Goal: Complete application form: Complete application form

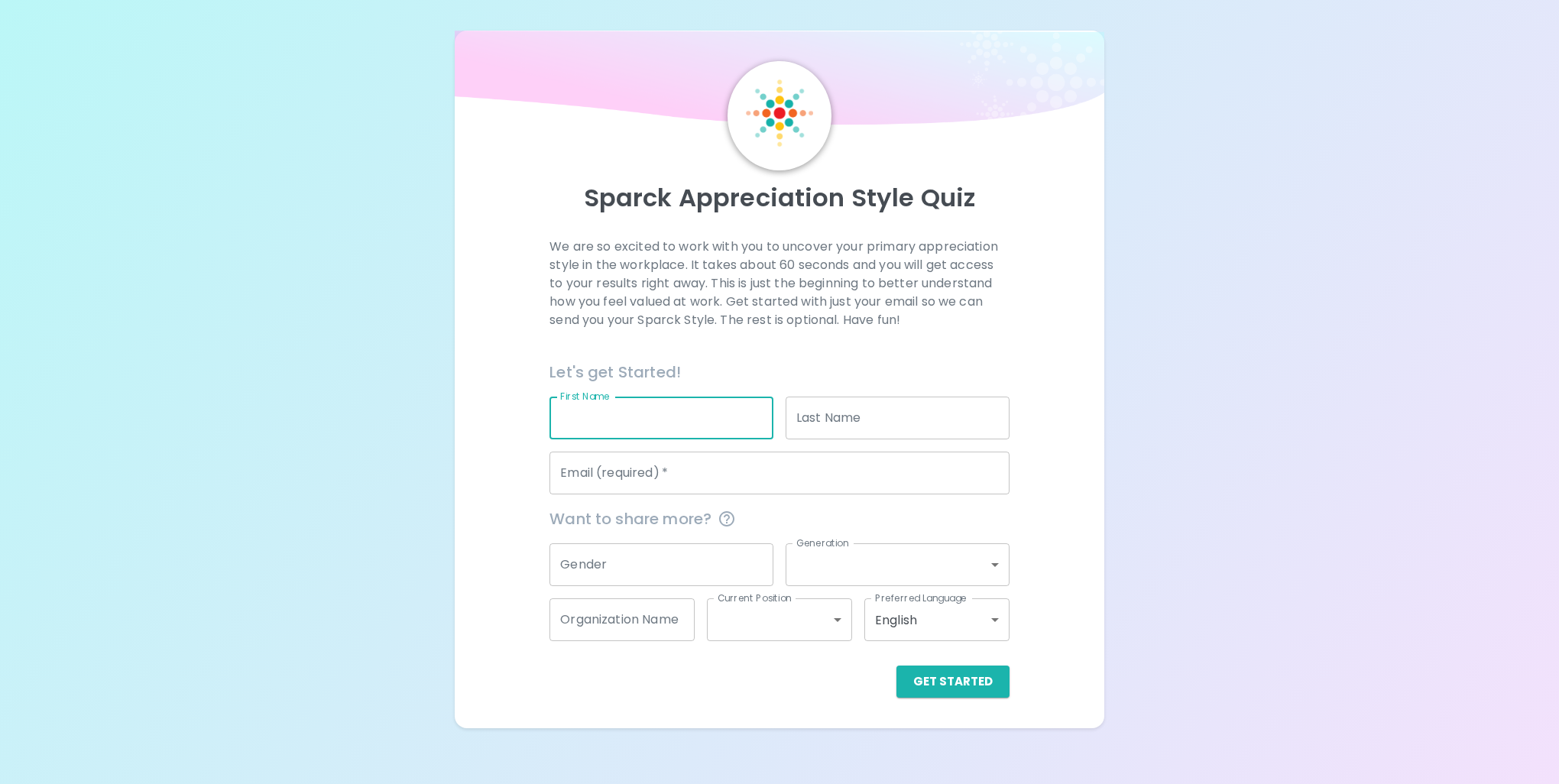
click at [693, 420] on input "First Name" at bounding box center [661, 418] width 224 height 43
type input "[PERSON_NAME]"
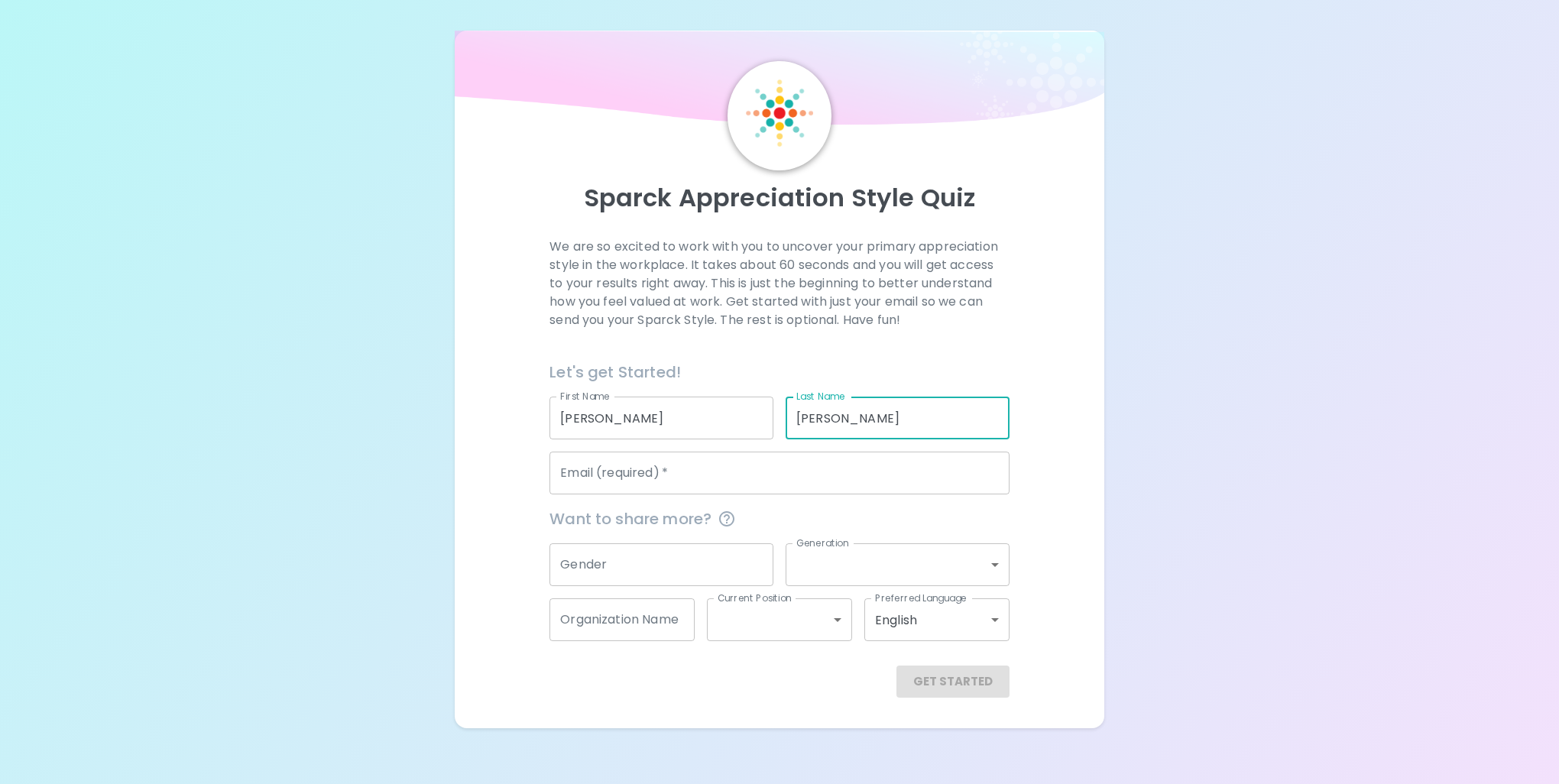
type input "[PERSON_NAME]"
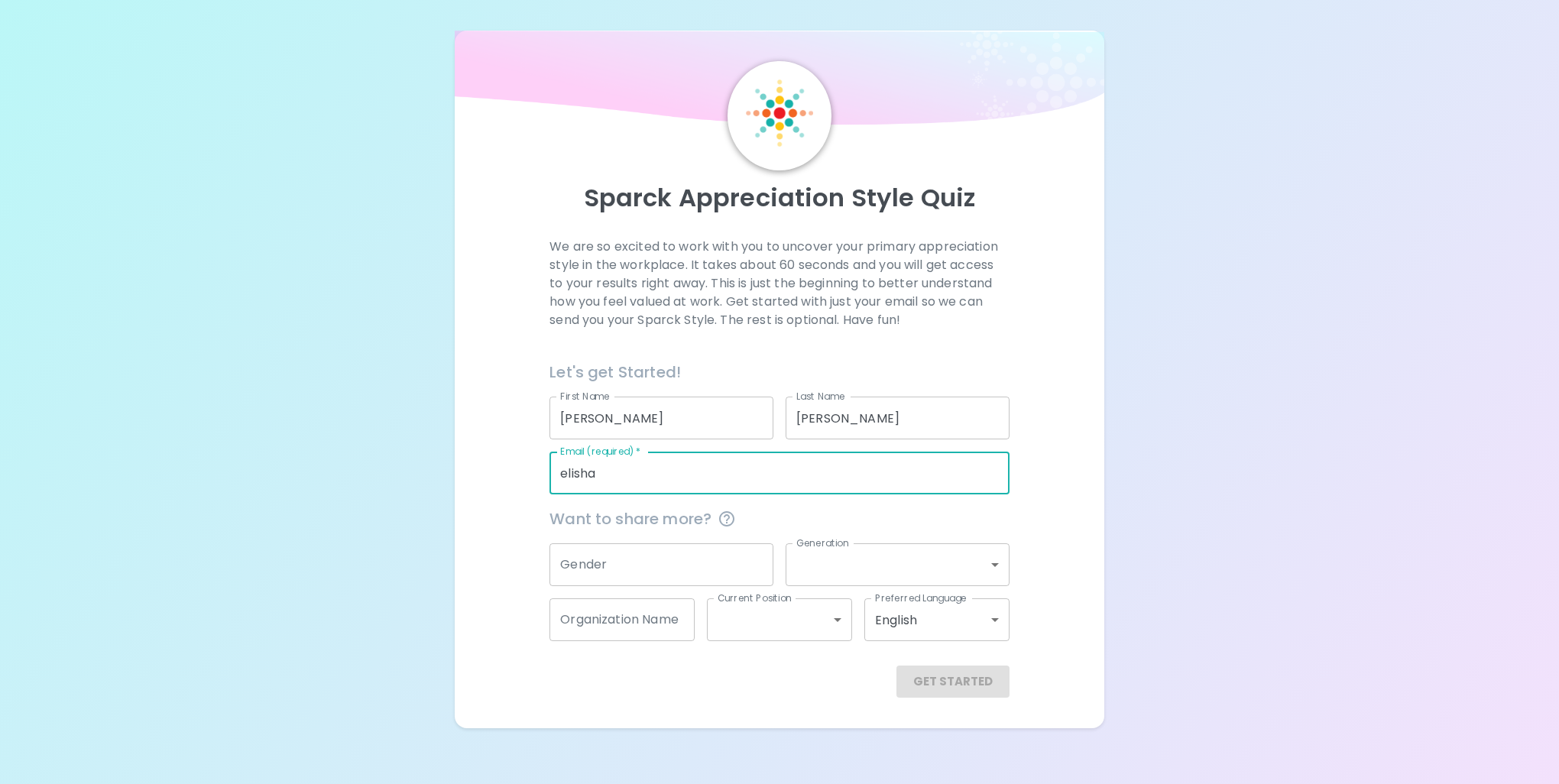
type input "[PERSON_NAME][EMAIL_ADDRESS][PERSON_NAME][DOMAIN_NAME]"
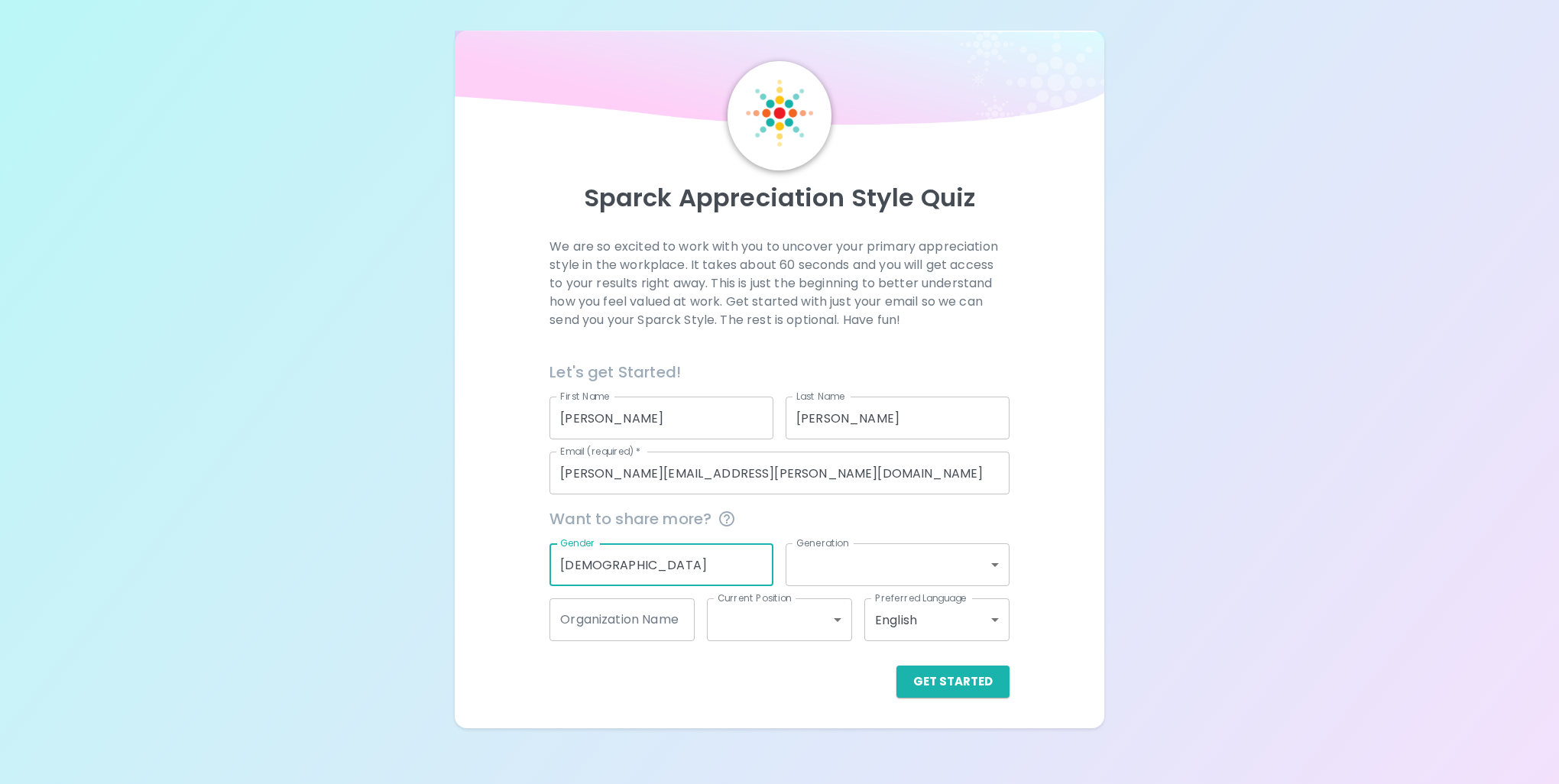
type input "[DEMOGRAPHIC_DATA]"
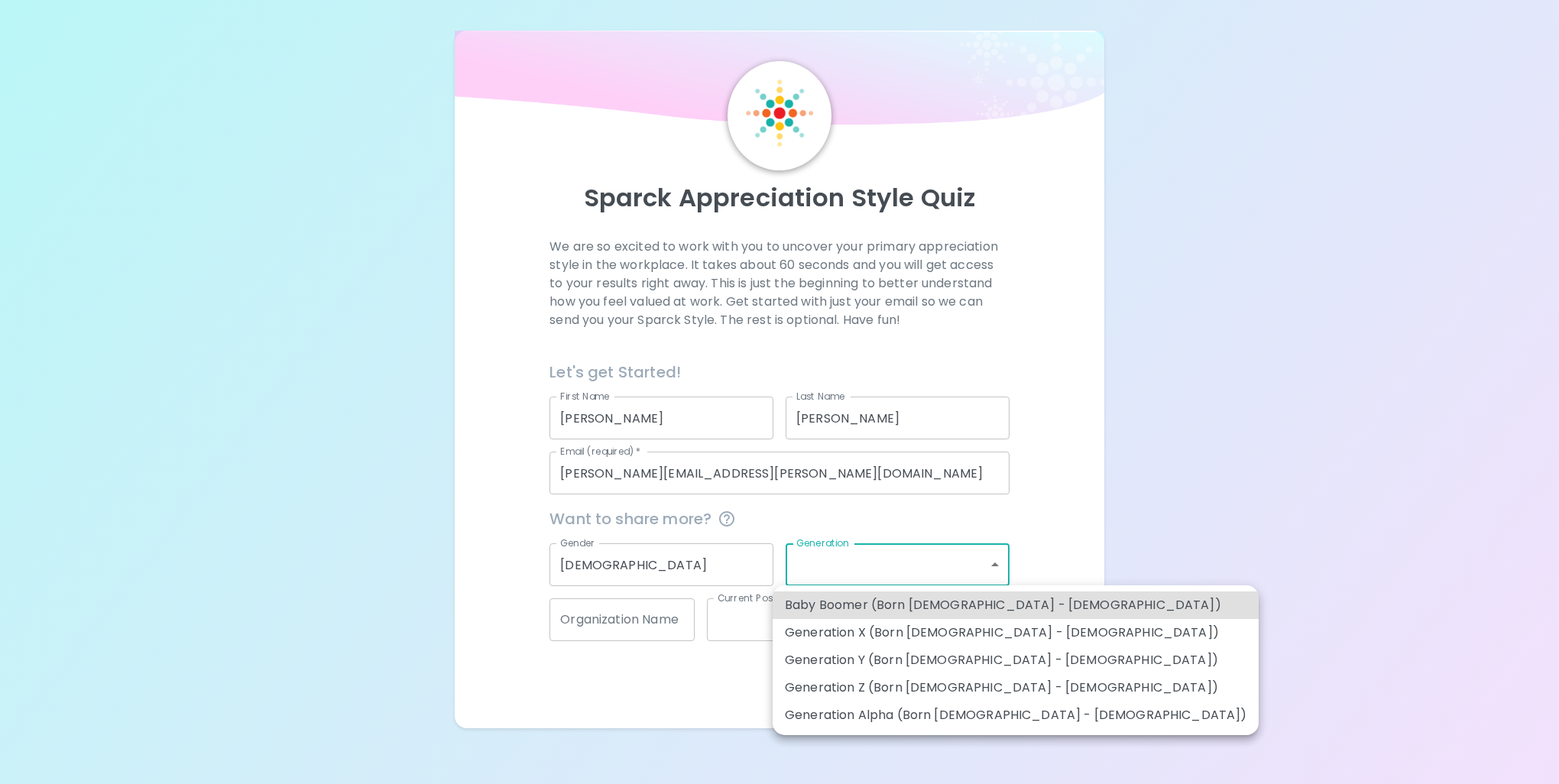
click at [996, 562] on body "Sparck Appreciation Style Quiz We are so excited to work with you to uncover yo…" at bounding box center [780, 392] width 1559 height 784
click at [974, 659] on li "Generation Y (Born [DEMOGRAPHIC_DATA] - [DEMOGRAPHIC_DATA])" at bounding box center [1015, 660] width 486 height 28
type input "generation_y"
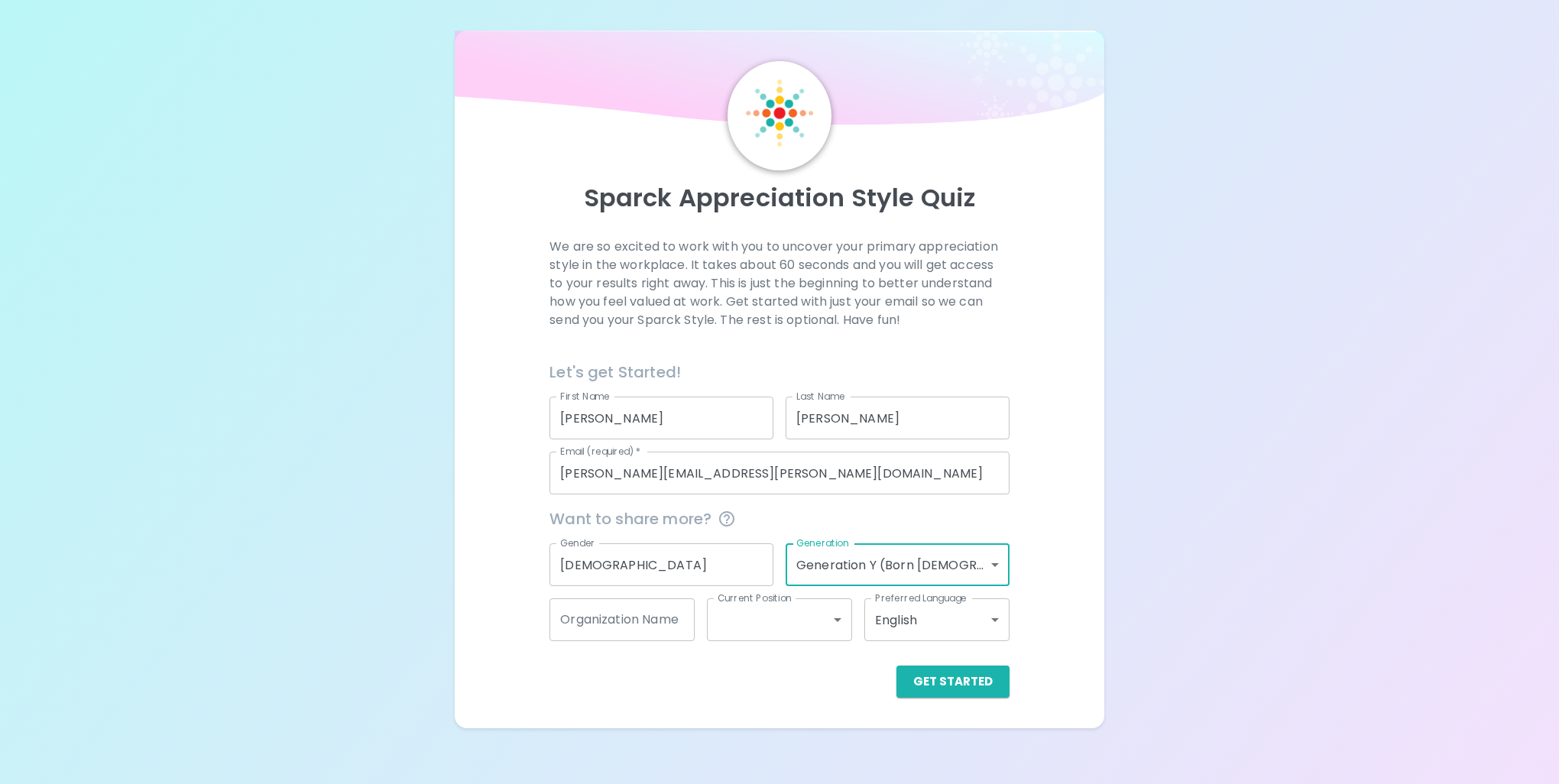
click at [678, 625] on input "Organization Name" at bounding box center [621, 619] width 145 height 43
type input "k"
type input "[GEOGRAPHIC_DATA]"
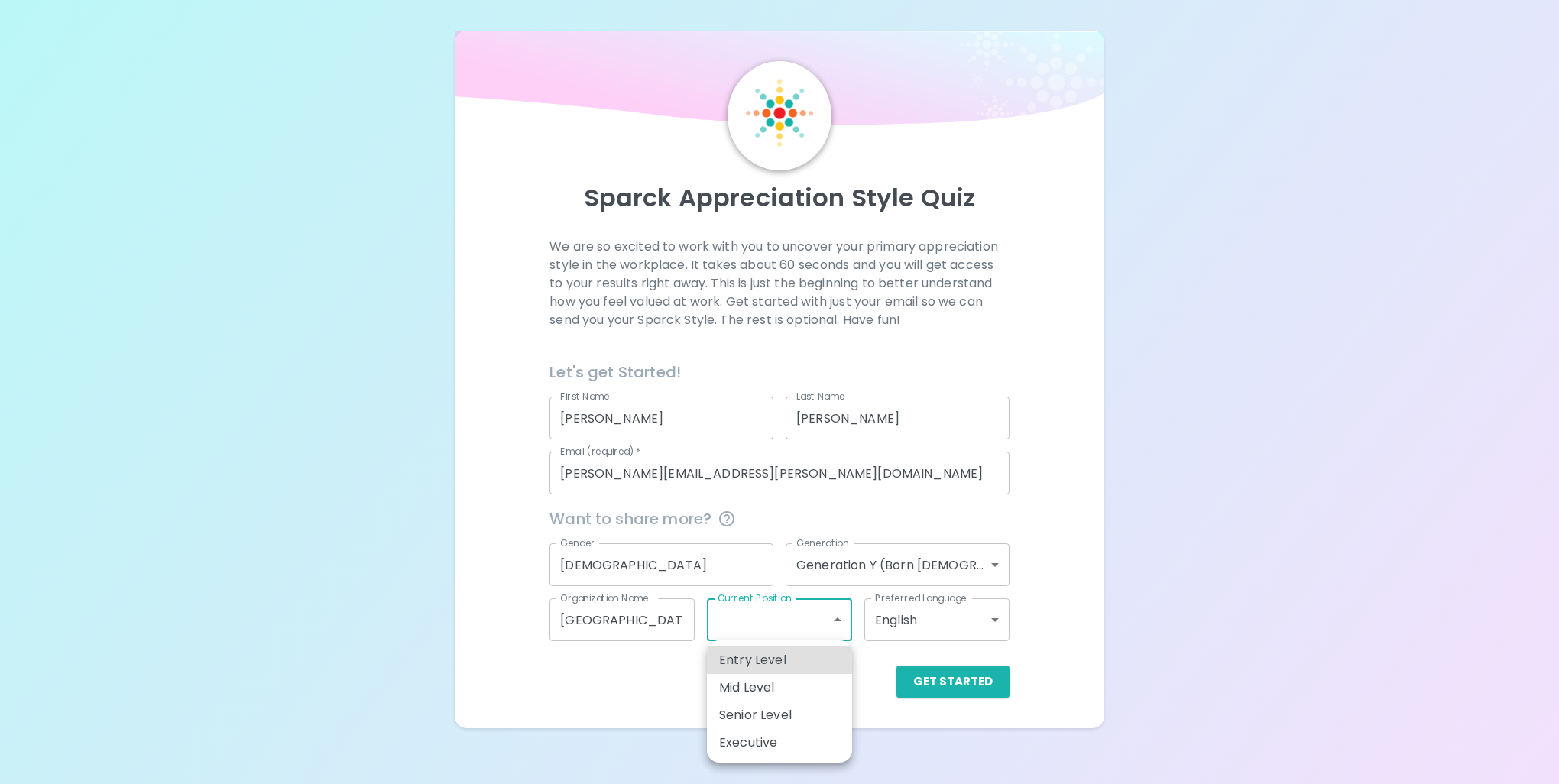
click at [749, 618] on body "Sparck Appreciation Style Quiz We are so excited to work with you to uncover yo…" at bounding box center [780, 392] width 1559 height 784
click at [745, 684] on li "Mid Level" at bounding box center [779, 688] width 145 height 28
type input "mid_level"
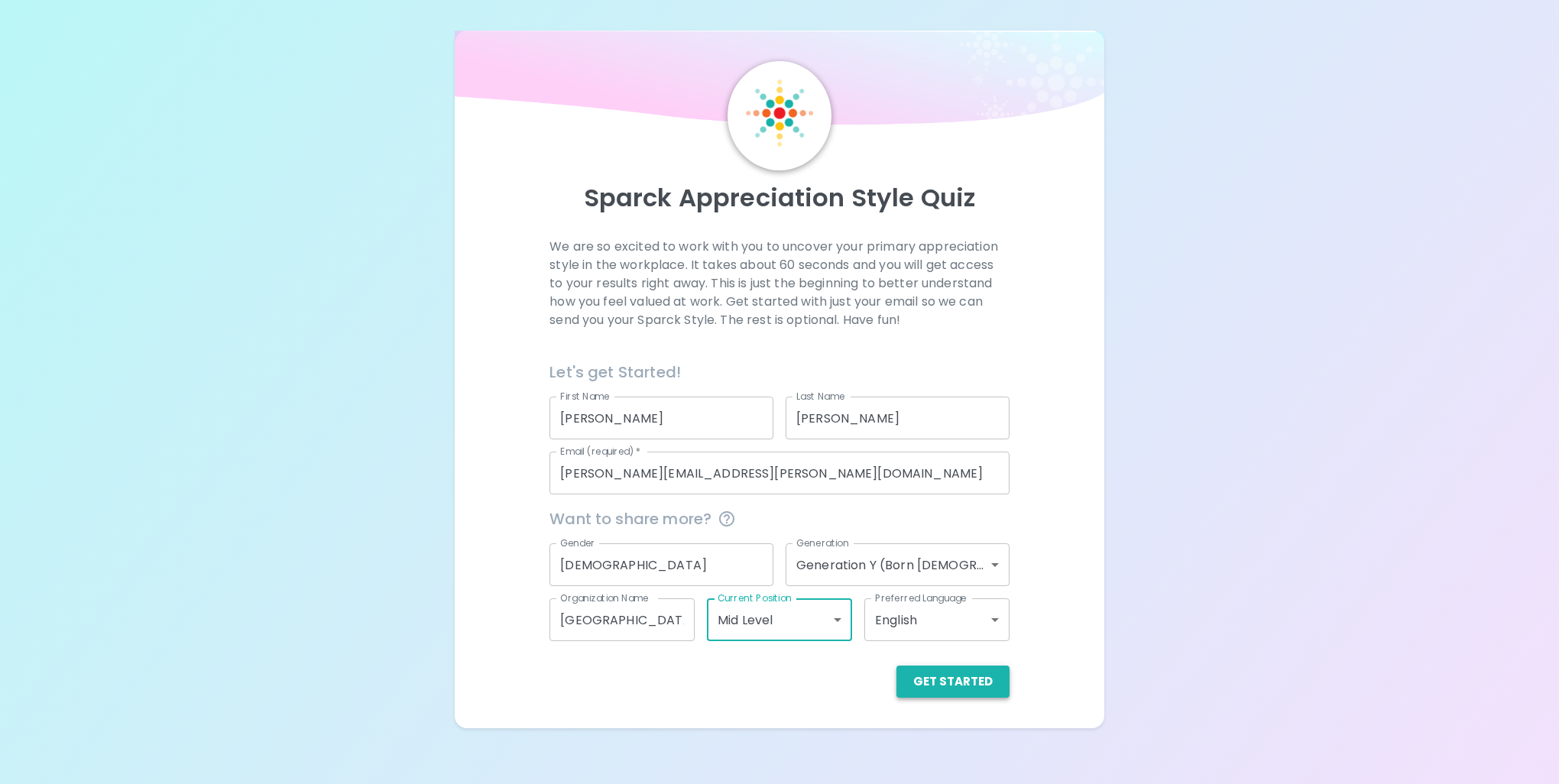
click at [925, 680] on button "Get Started" at bounding box center [952, 681] width 113 height 32
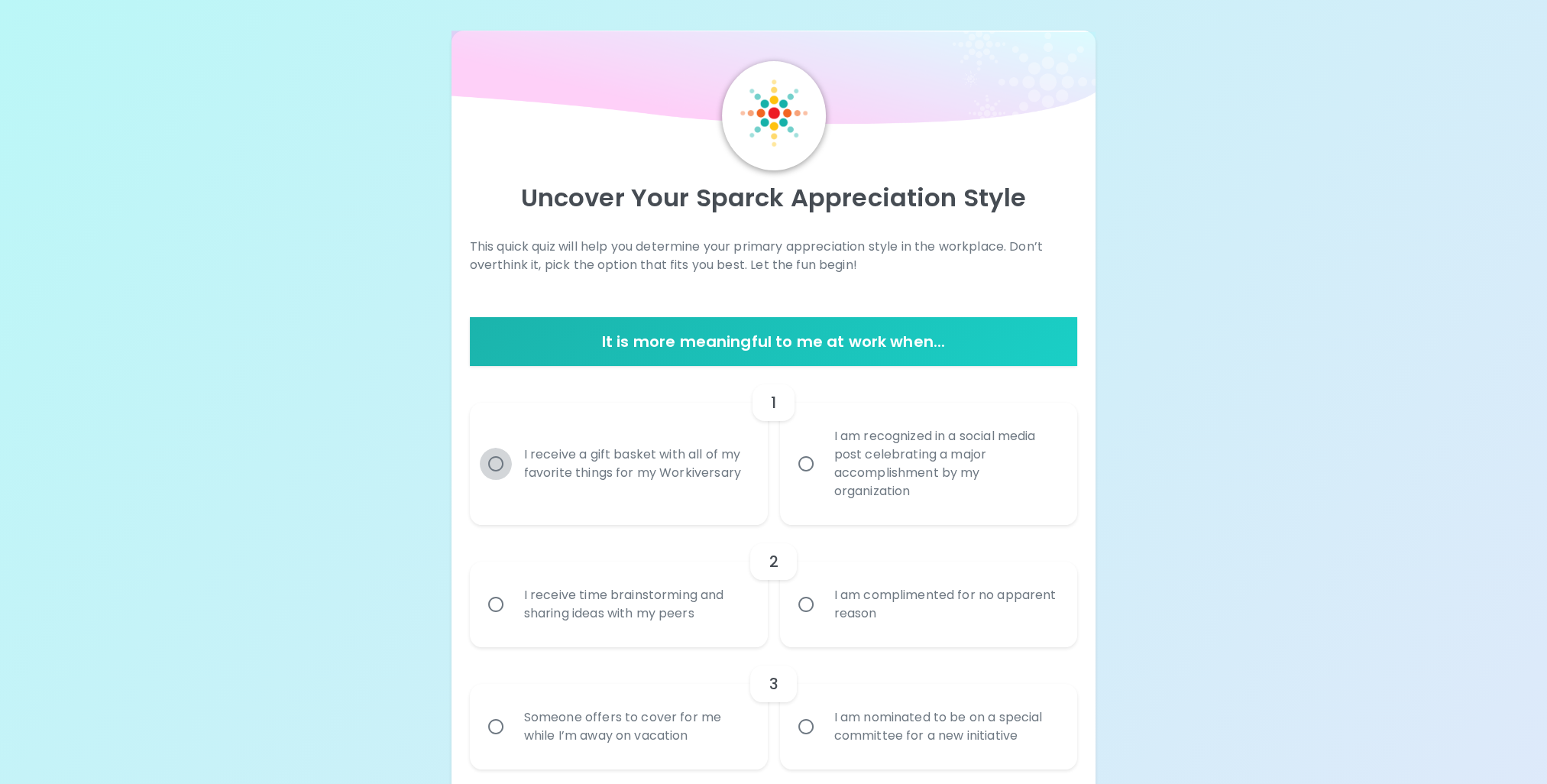
click at [503, 462] on input "I receive a gift basket with all of my favorite things for my Workiversary" at bounding box center [496, 463] width 32 height 32
radio input "true"
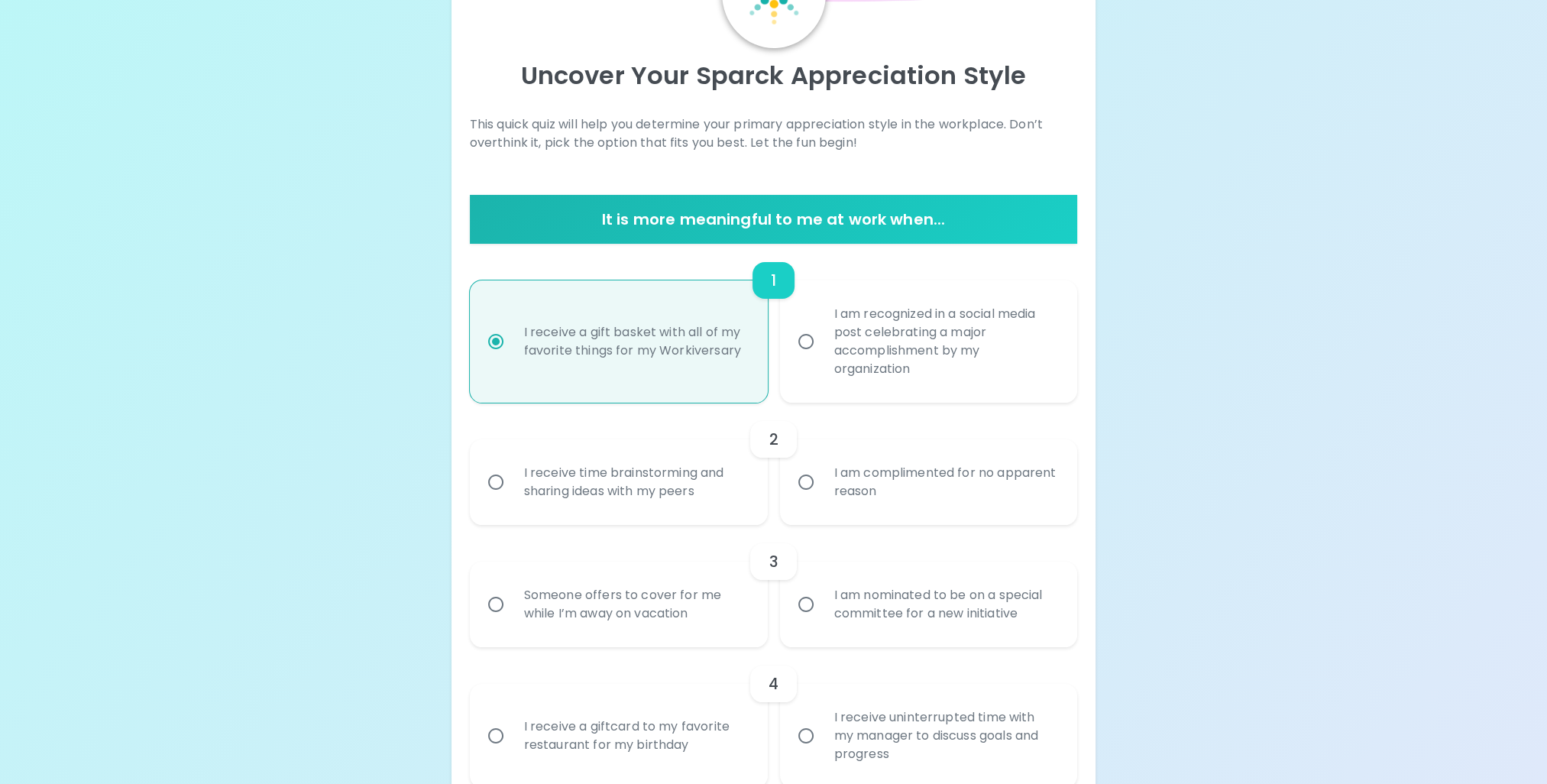
click at [498, 484] on input "I receive time brainstorming and sharing ideas with my peers" at bounding box center [496, 482] width 32 height 32
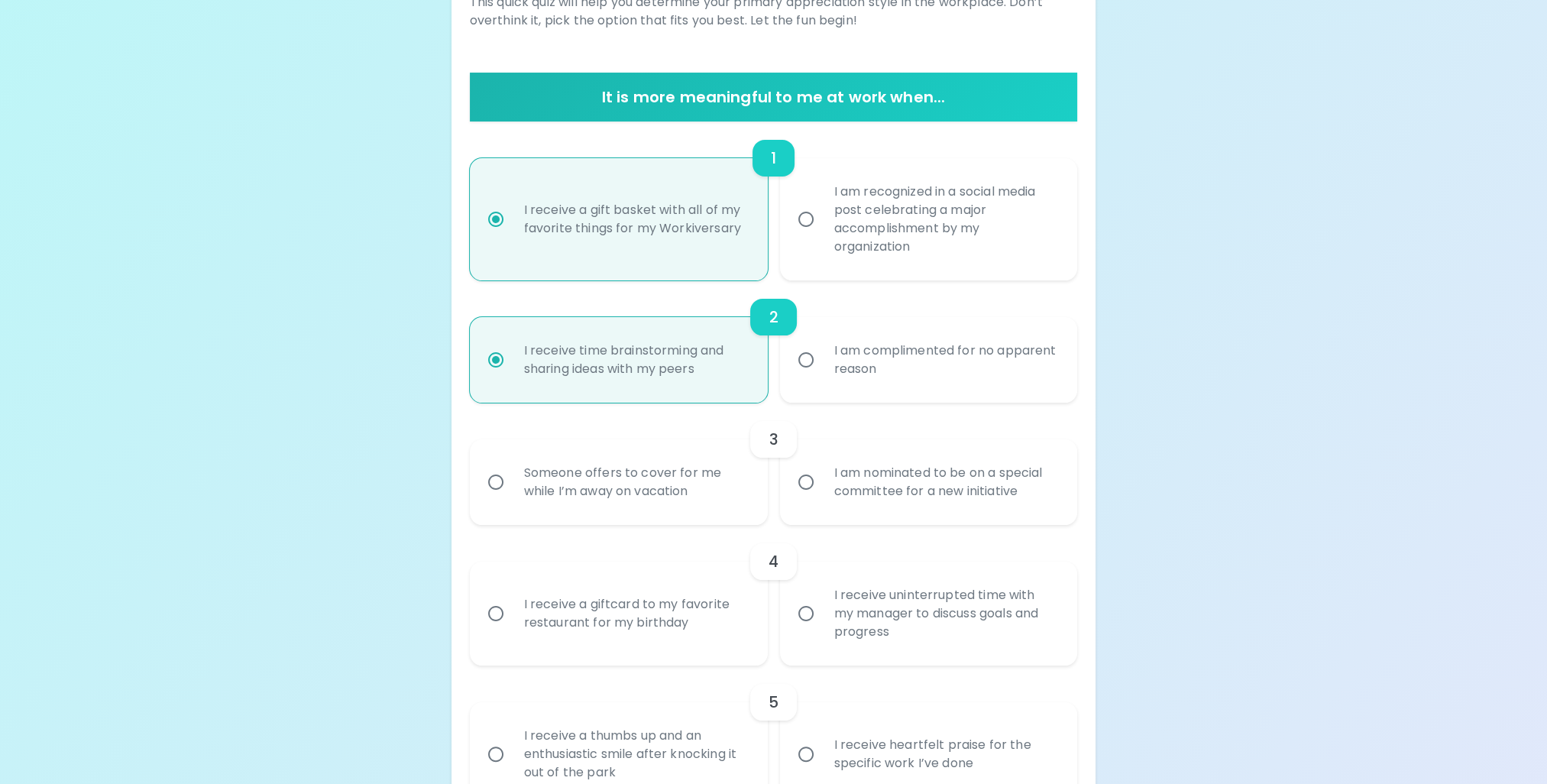
radio input "true"
click at [498, 484] on input "Someone offers to cover for me while I’m away on vacation" at bounding box center [496, 482] width 32 height 32
radio input "false"
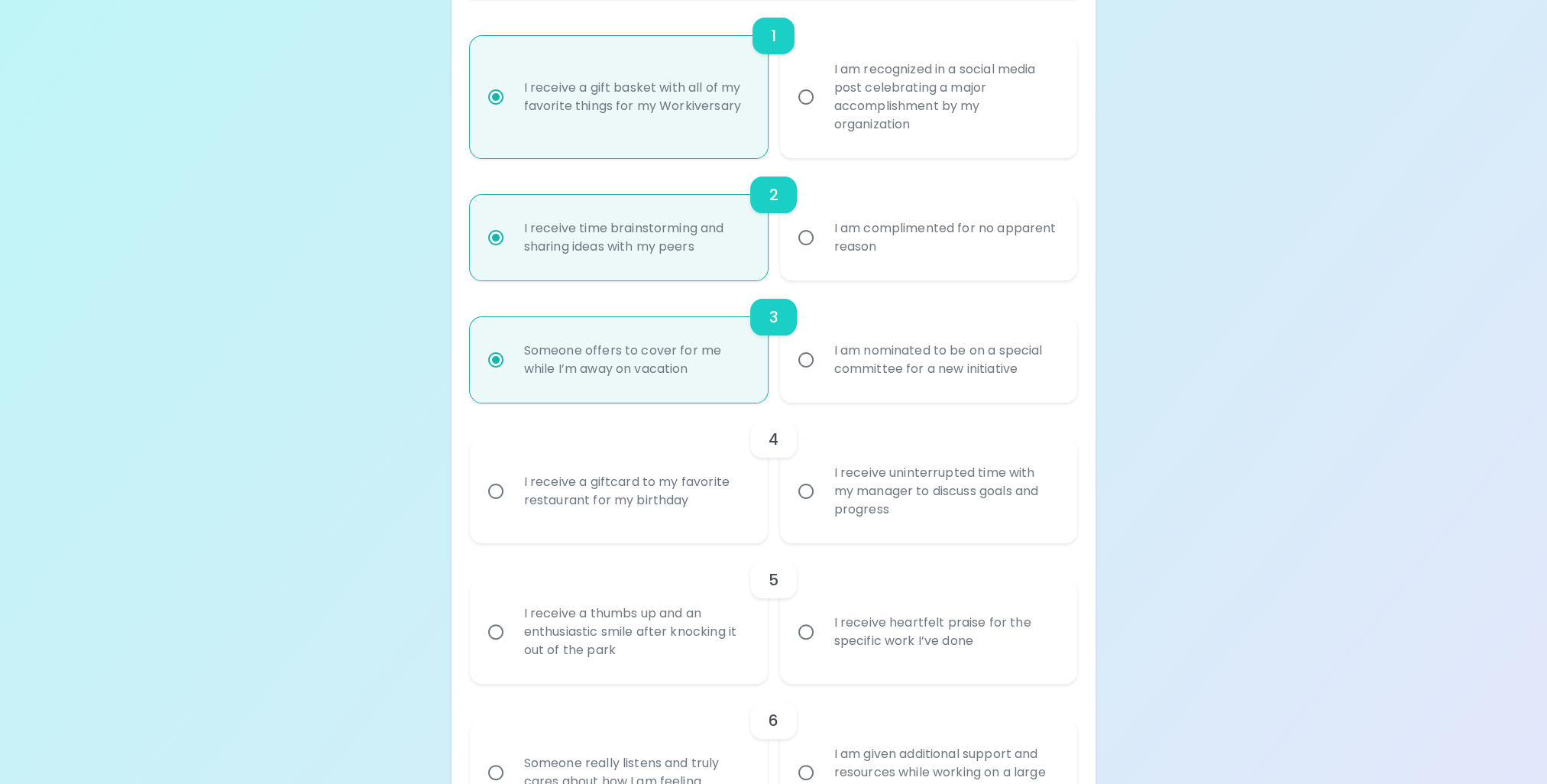
radio input "true"
click at [498, 484] on input "I receive a giftcard to my favorite restaurant for my birthday" at bounding box center [496, 491] width 32 height 32
radio input "false"
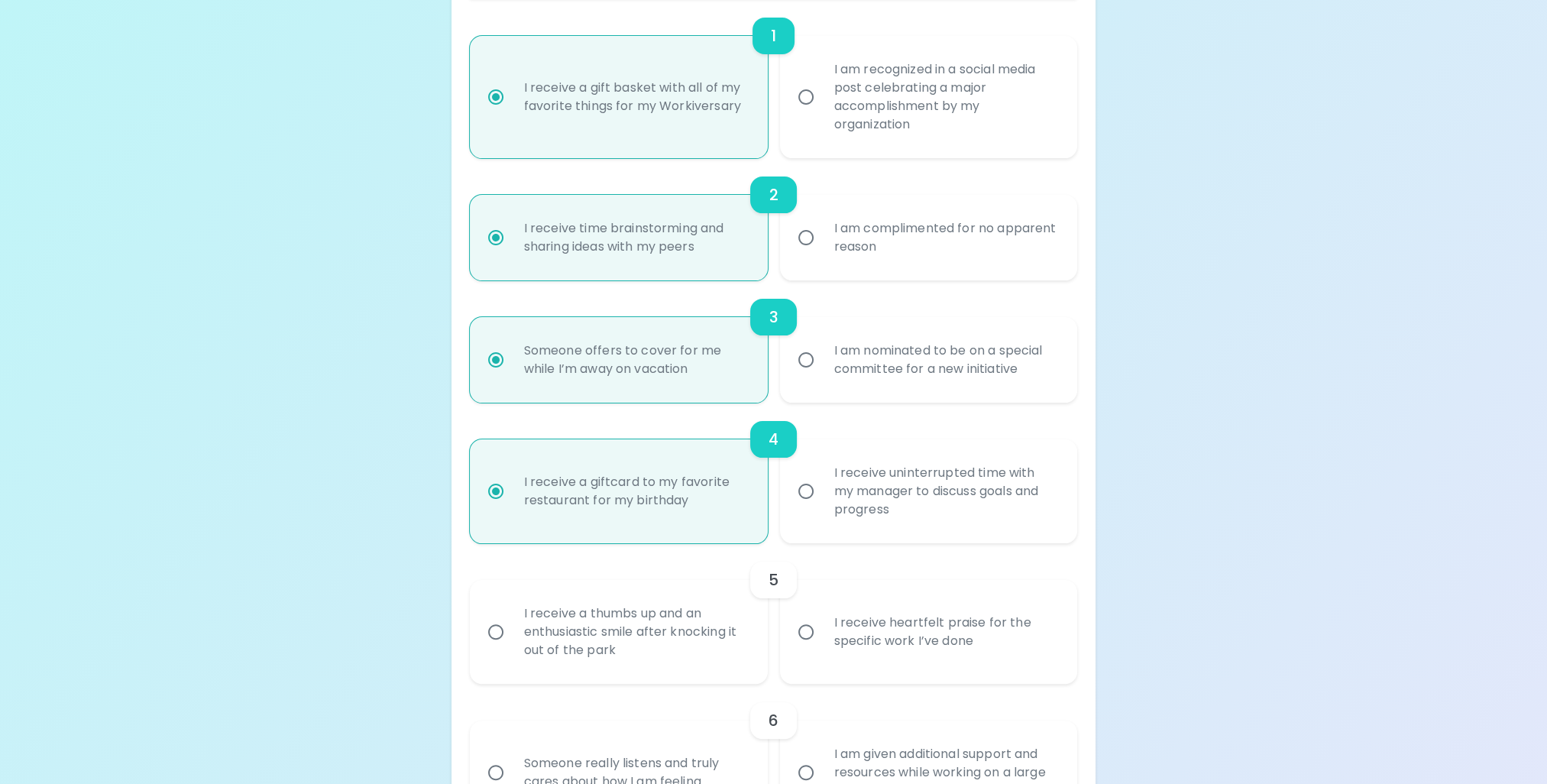
scroll to position [489, 0]
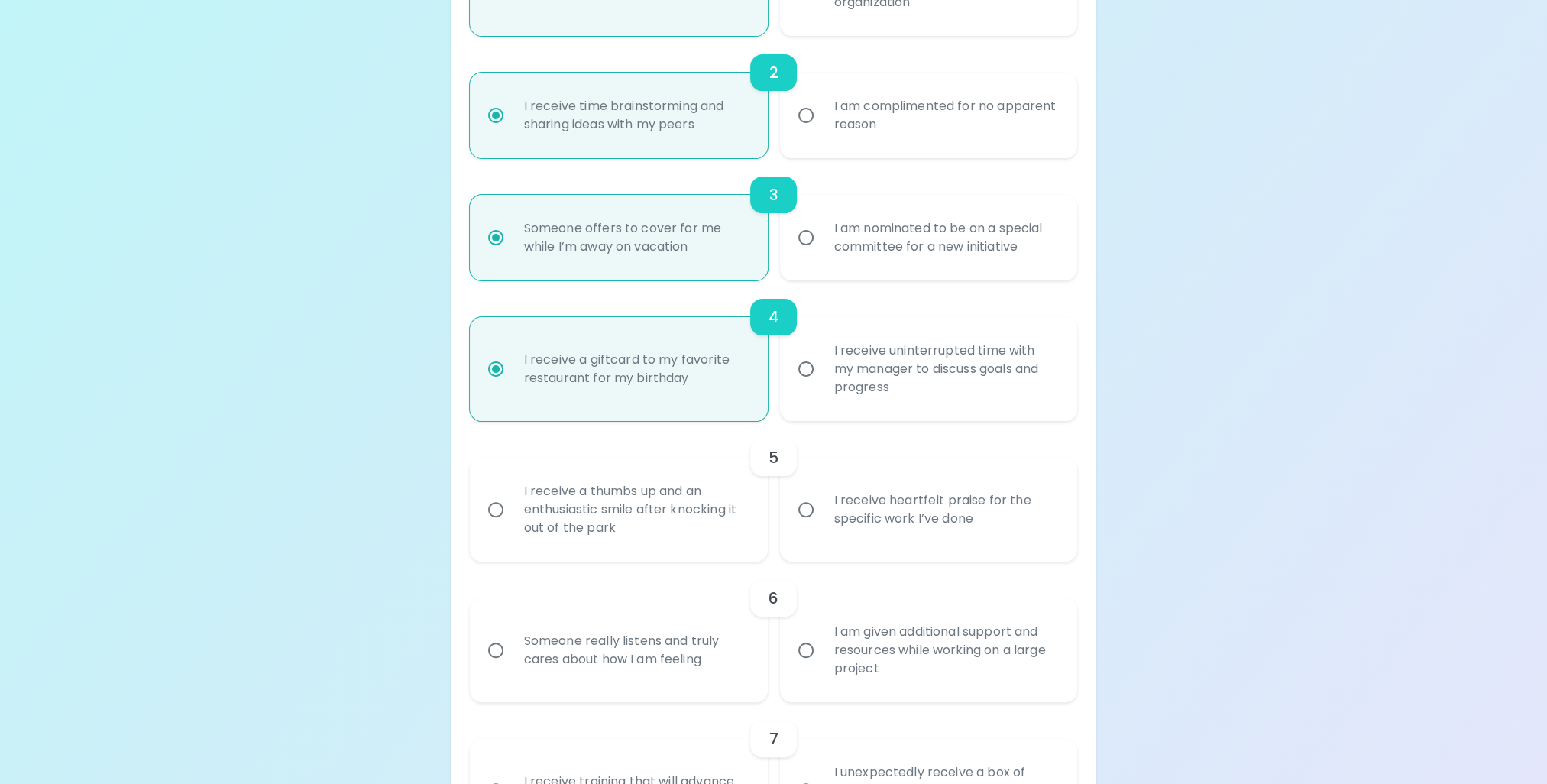
radio input "true"
click at [816, 512] on input "I receive heartfelt praise for the specific work I’ve done" at bounding box center [805, 509] width 32 height 32
radio input "false"
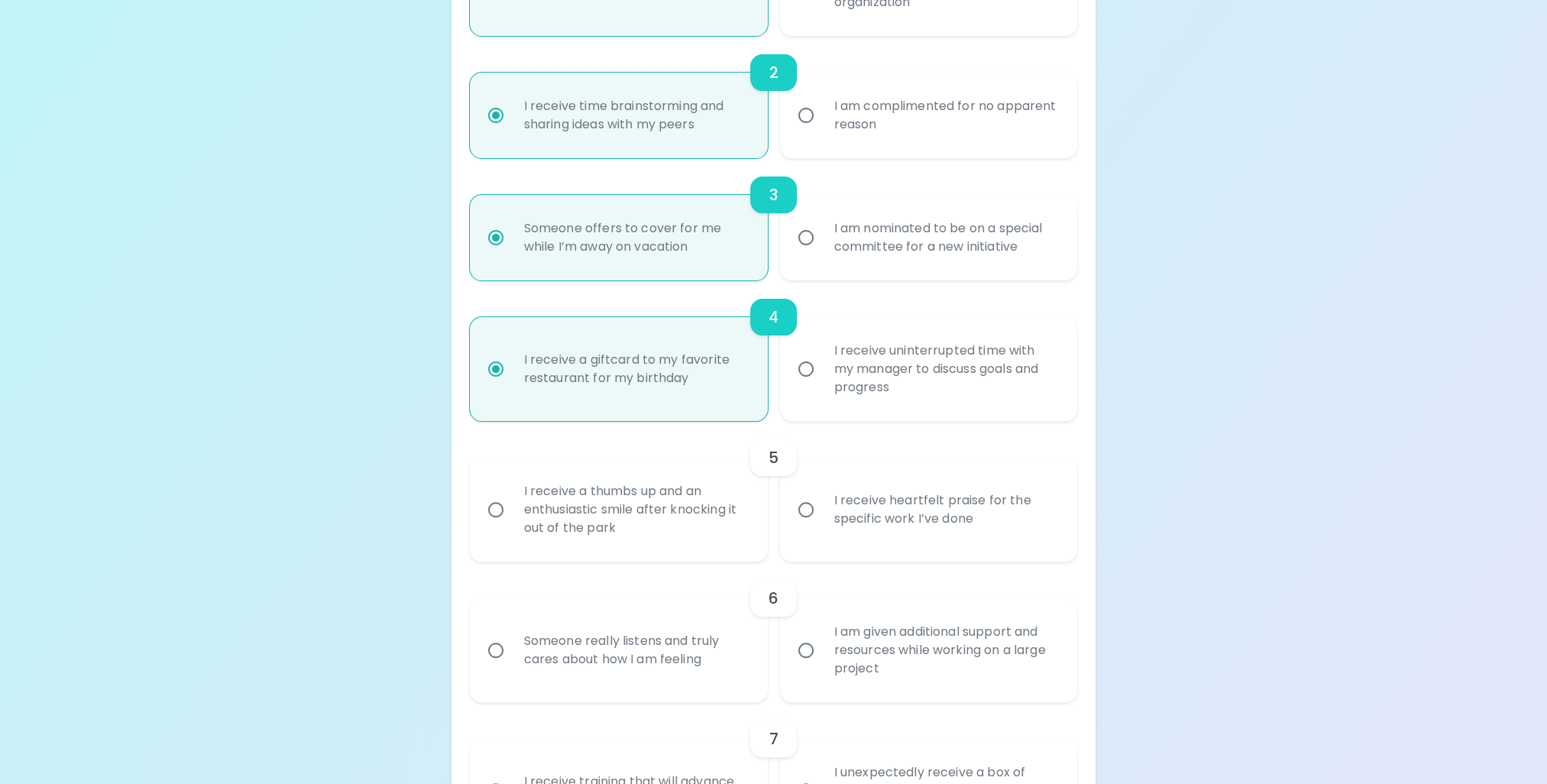
scroll to position [611, 0]
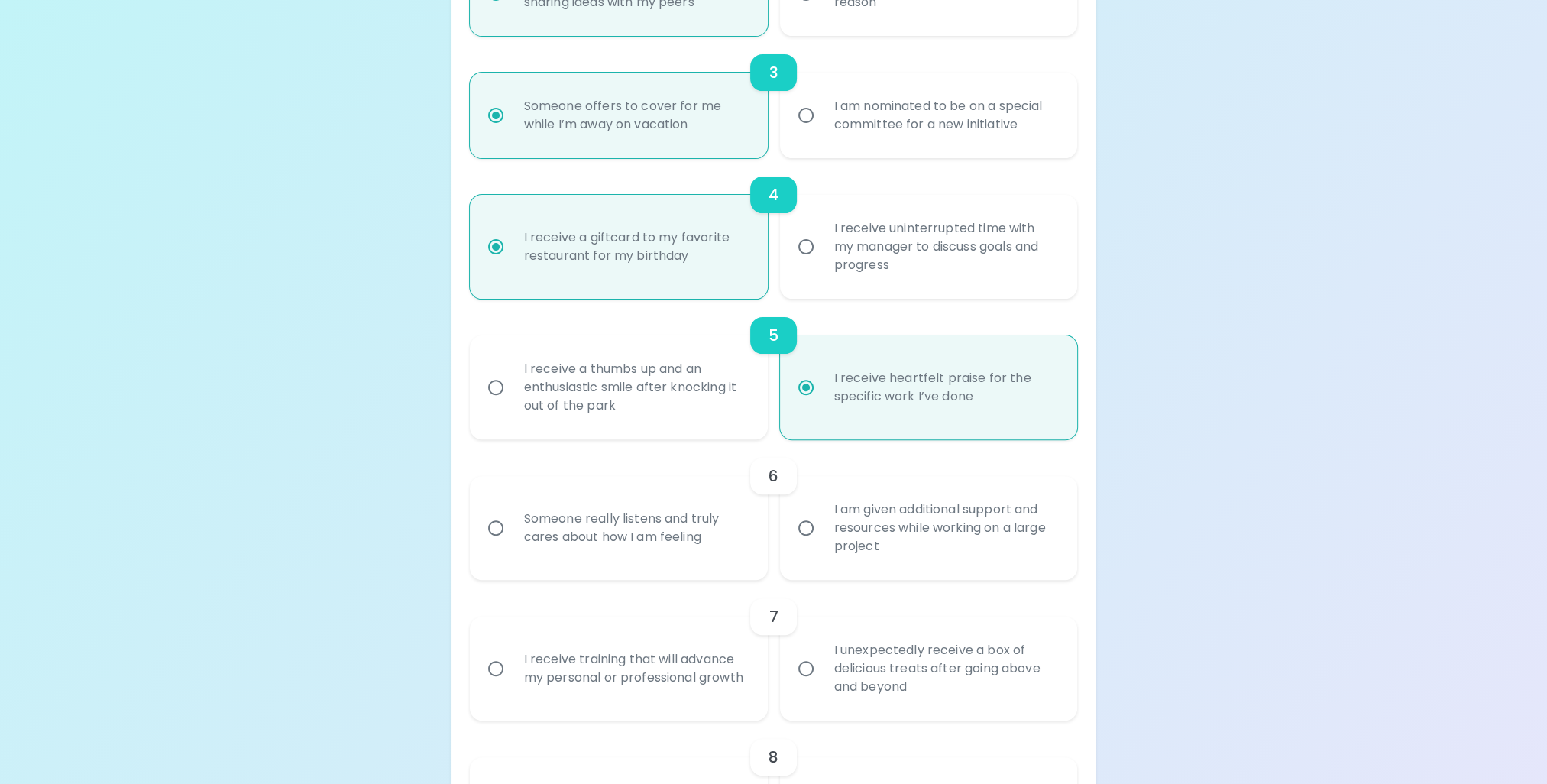
radio input "true"
click at [816, 532] on input "I am given additional support and resources while working on a large project" at bounding box center [805, 528] width 32 height 32
radio input "false"
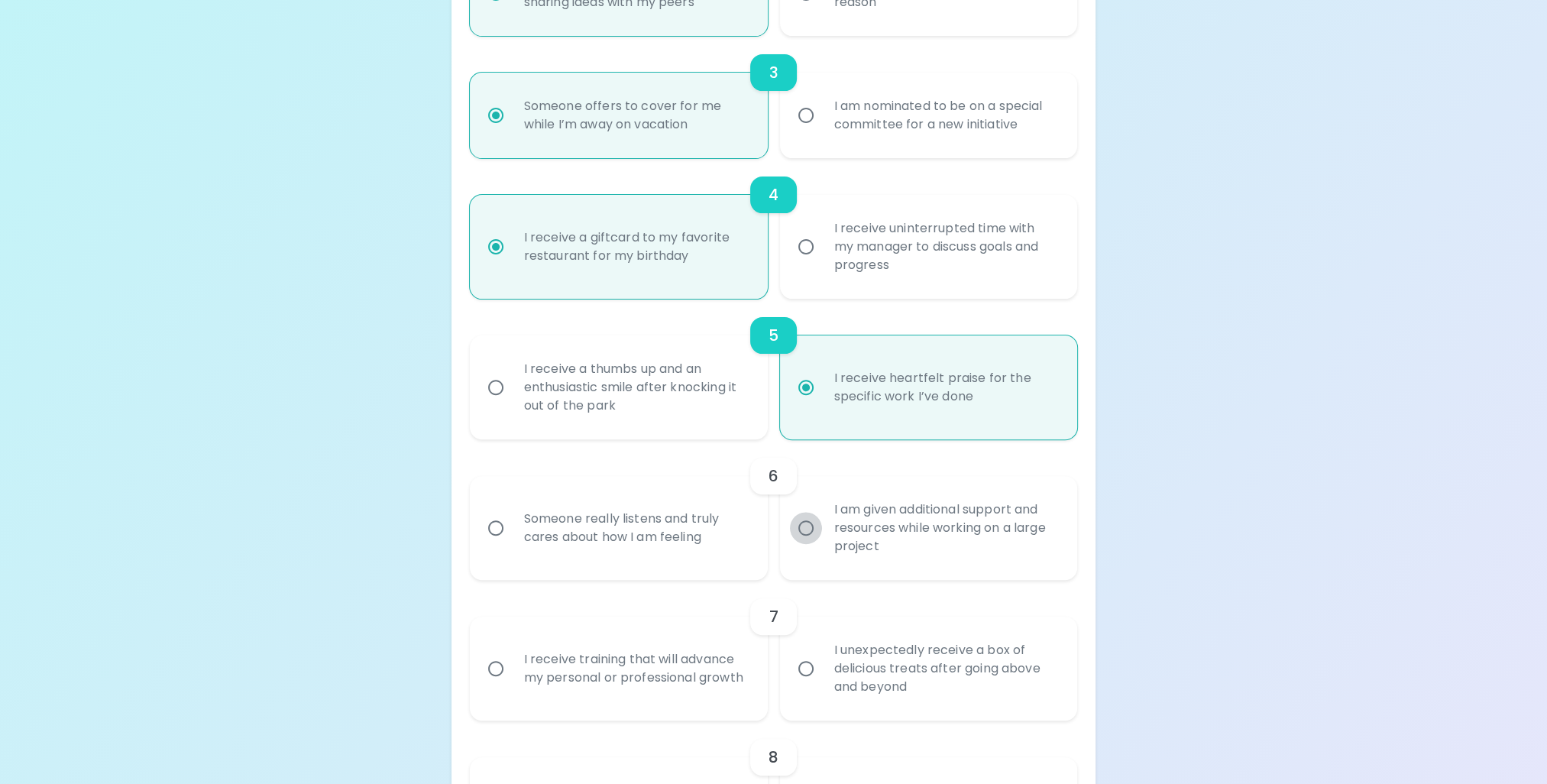
radio input "false"
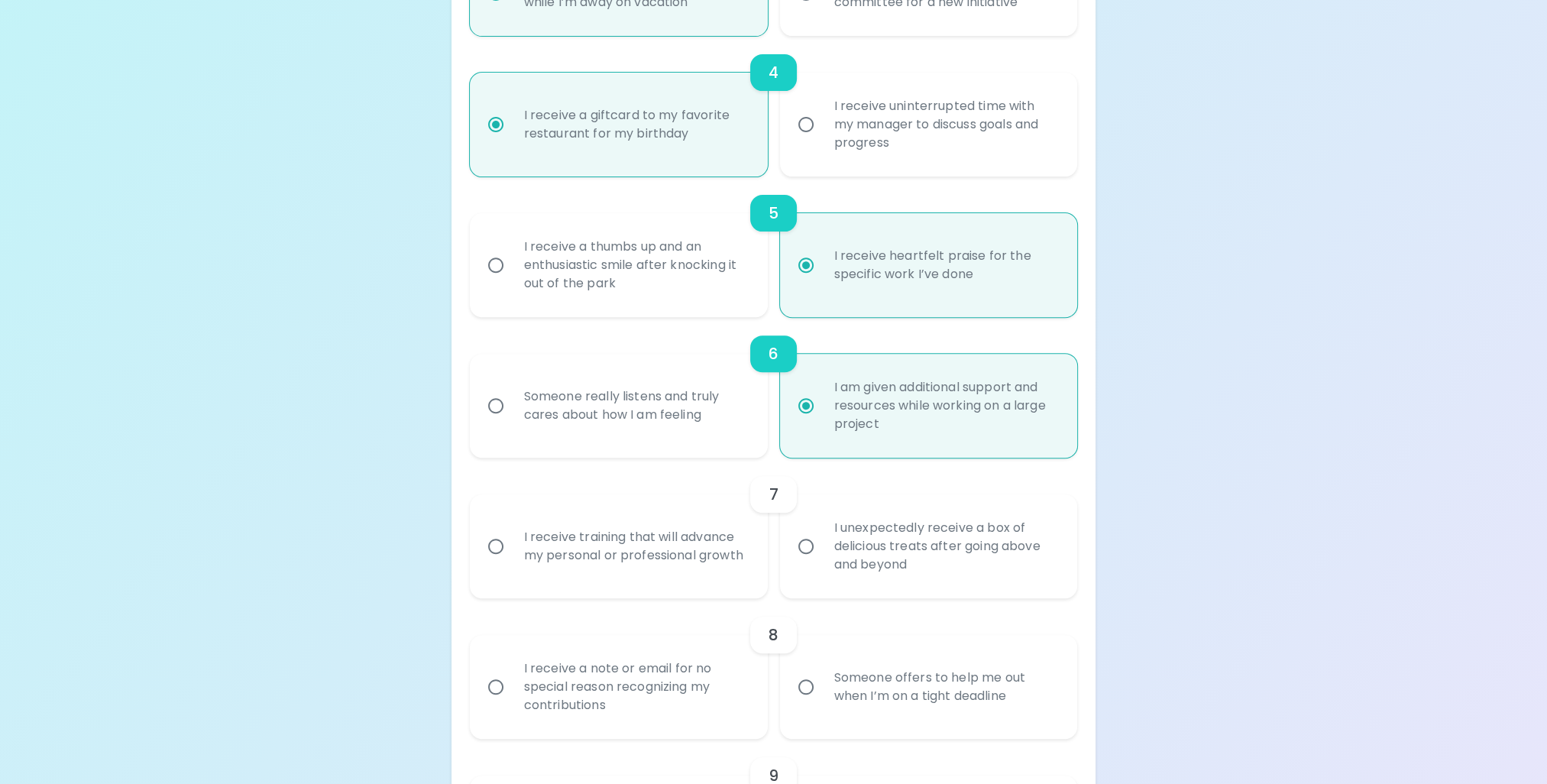
radio input "true"
click at [728, 570] on div "I receive training that will advance my personal or professional growth" at bounding box center [636, 545] width 248 height 73
click at [512, 562] on input "I receive training that will advance my personal or professional growth" at bounding box center [496, 545] width 32 height 32
radio input "false"
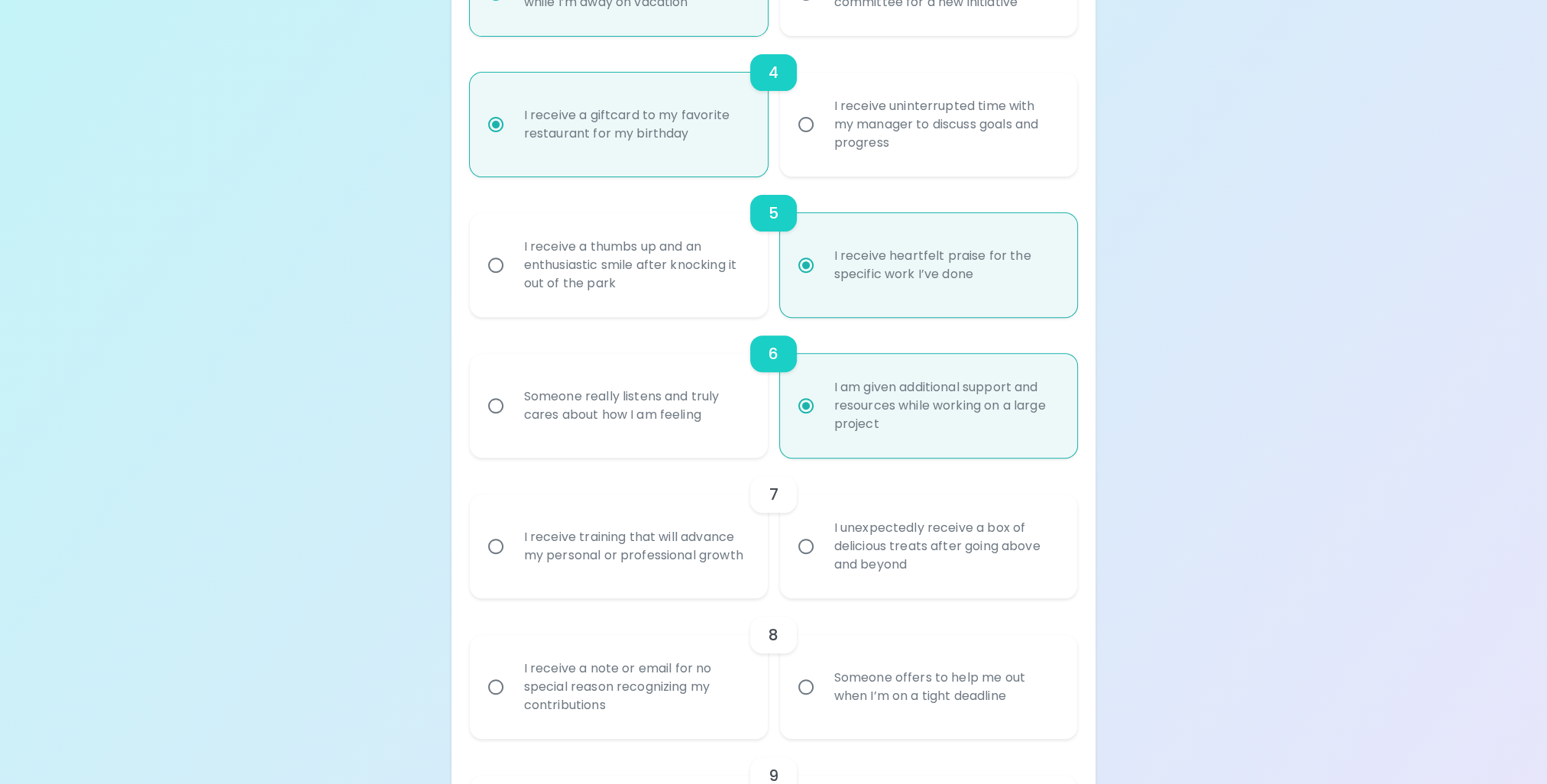
radio input "false"
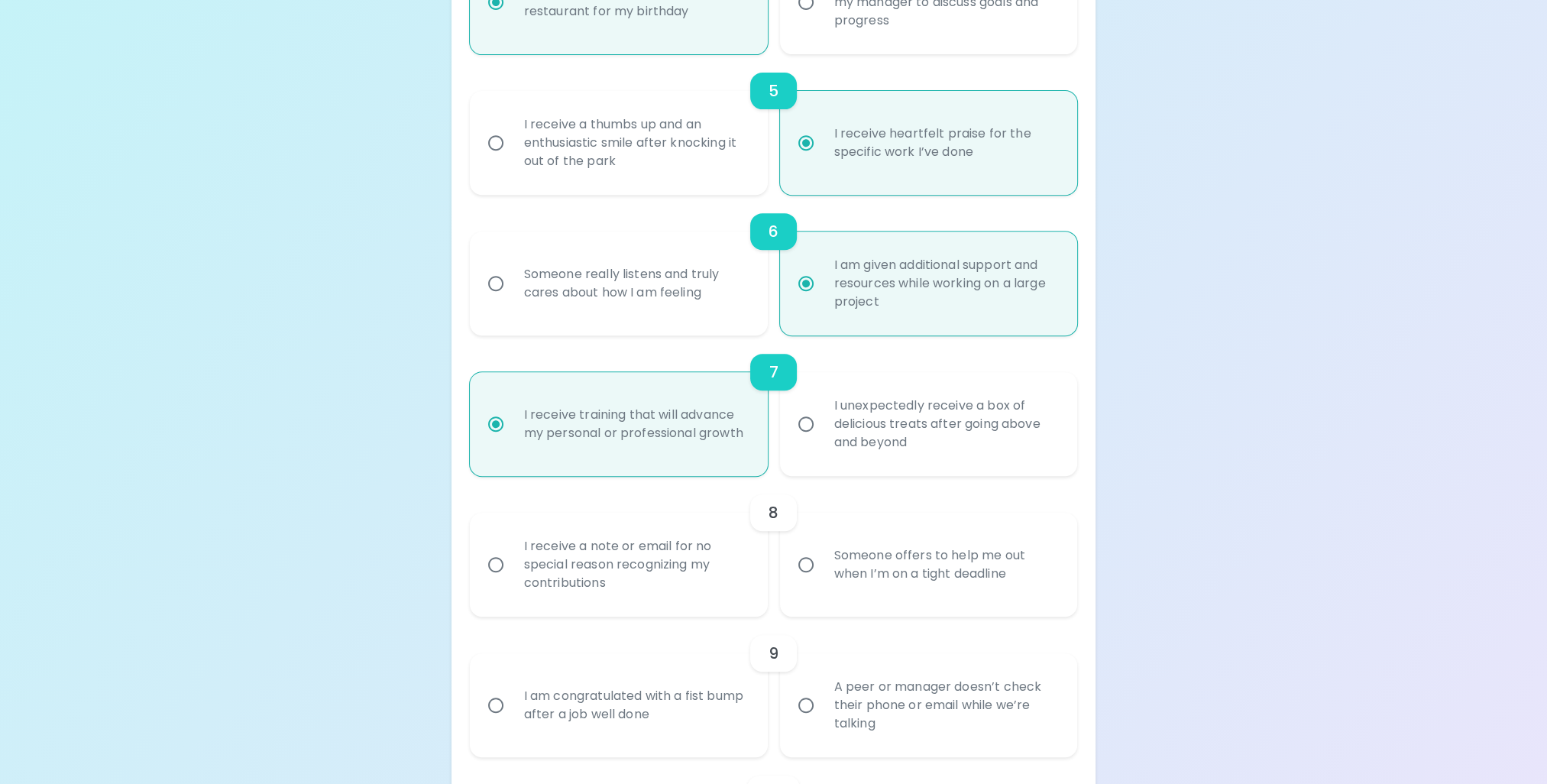
radio input "true"
click at [804, 564] on input "Someone offers to help me out when I’m on a tight deadline" at bounding box center [805, 564] width 32 height 32
radio input "false"
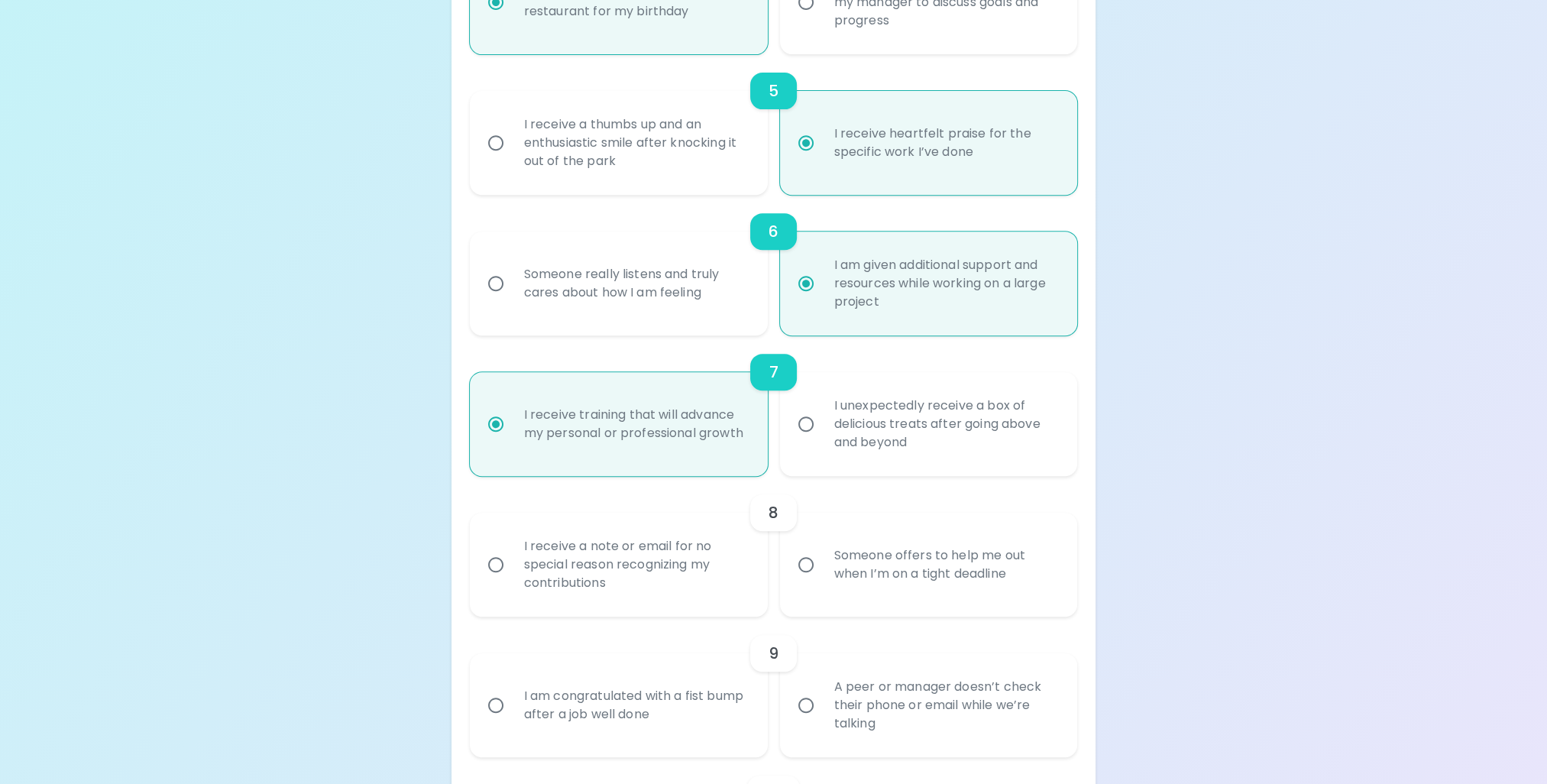
radio input "false"
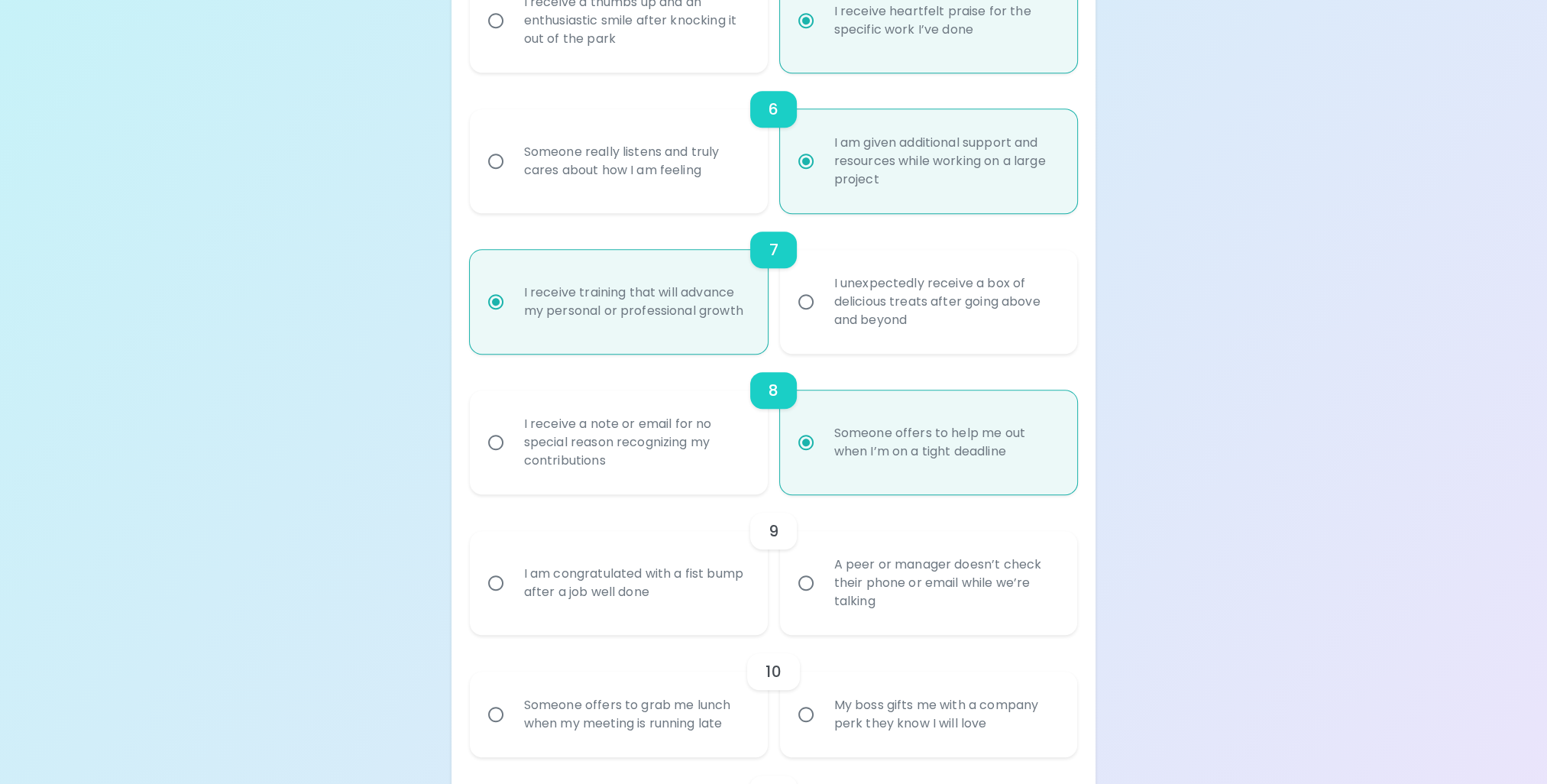
radio input "true"
click at [836, 582] on div "A peer or manager doesn’t check their phone or email while we’re talking" at bounding box center [946, 582] width 248 height 92
click at [822, 582] on input "A peer or manager doesn’t check their phone or email while we’re talking" at bounding box center [805, 582] width 32 height 32
radio input "false"
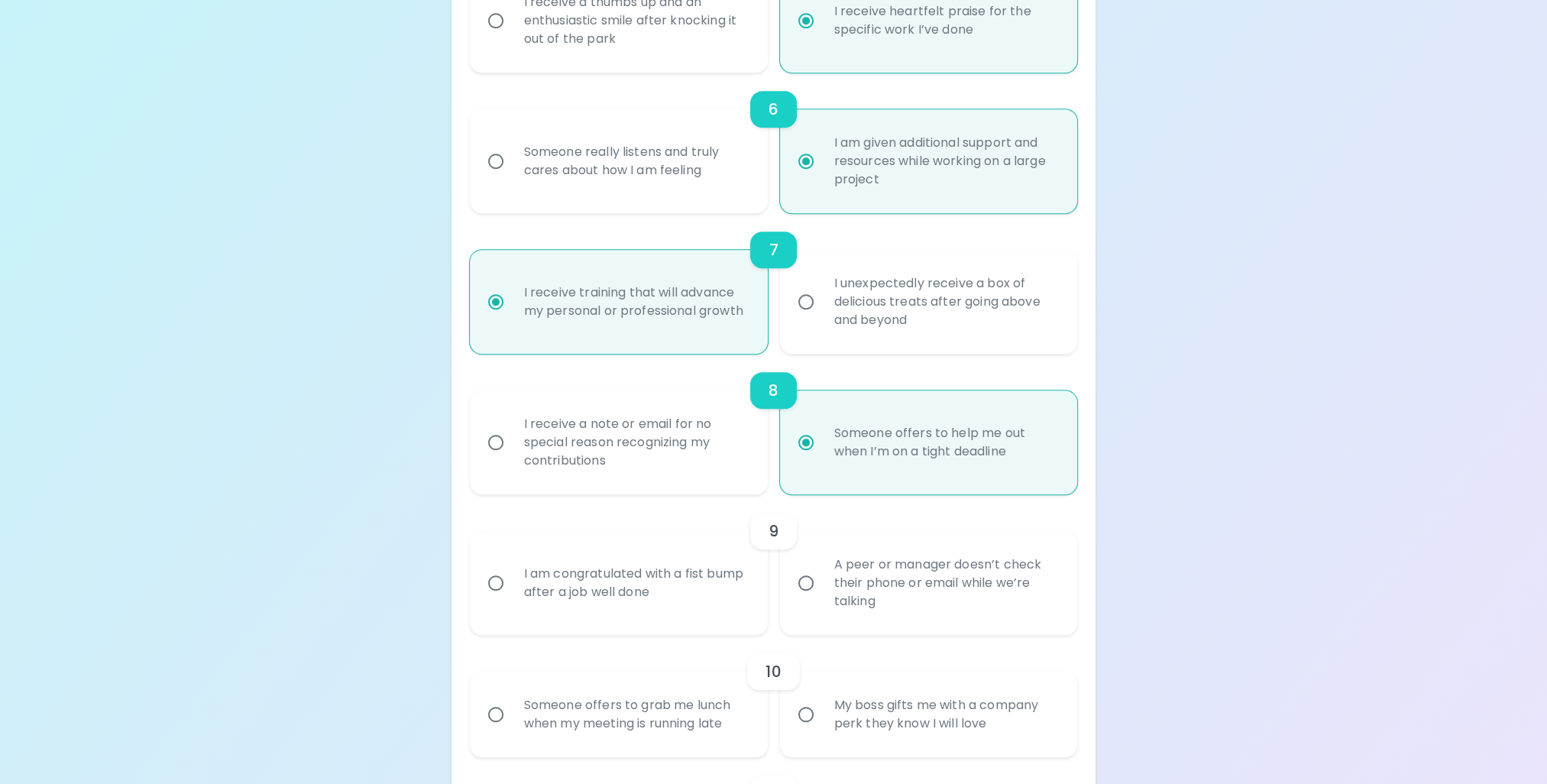
radio input "false"
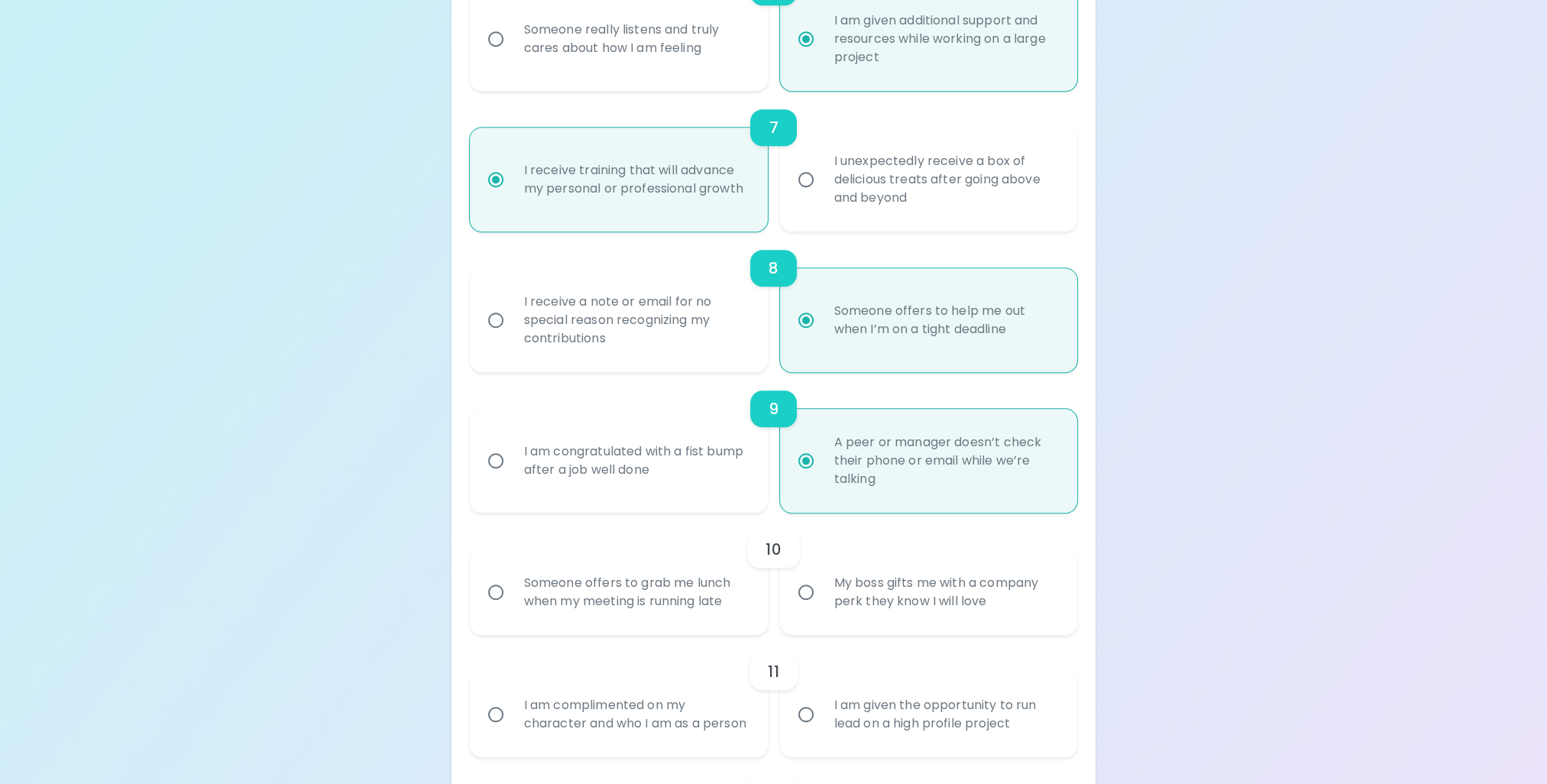
scroll to position [1176, 0]
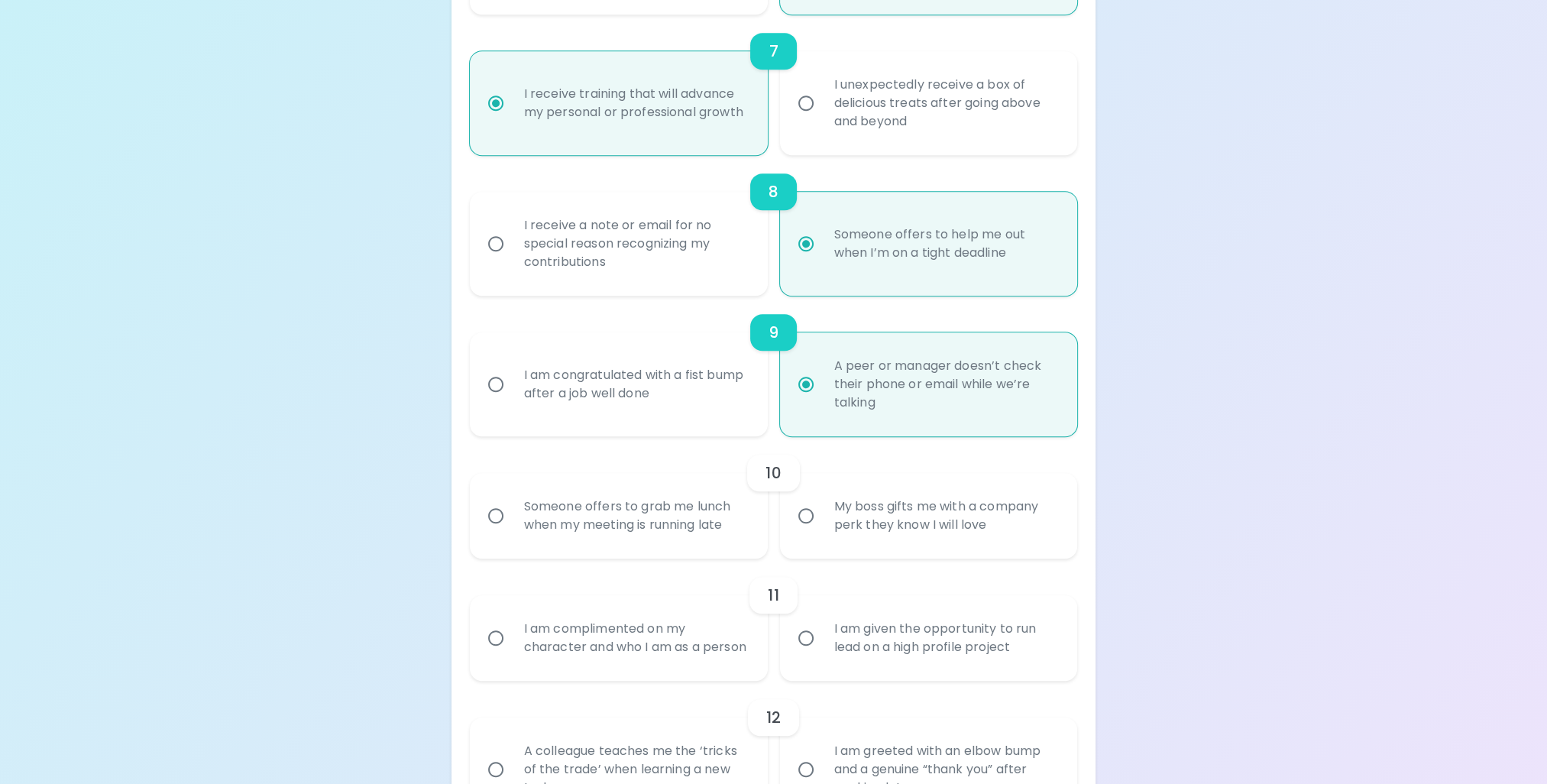
radio input "true"
click at [843, 530] on div "My boss gifts me with a company perk they know I will love" at bounding box center [946, 515] width 248 height 73
click at [822, 530] on input "My boss gifts me with a company perk they know I will love" at bounding box center [805, 515] width 32 height 32
radio input "false"
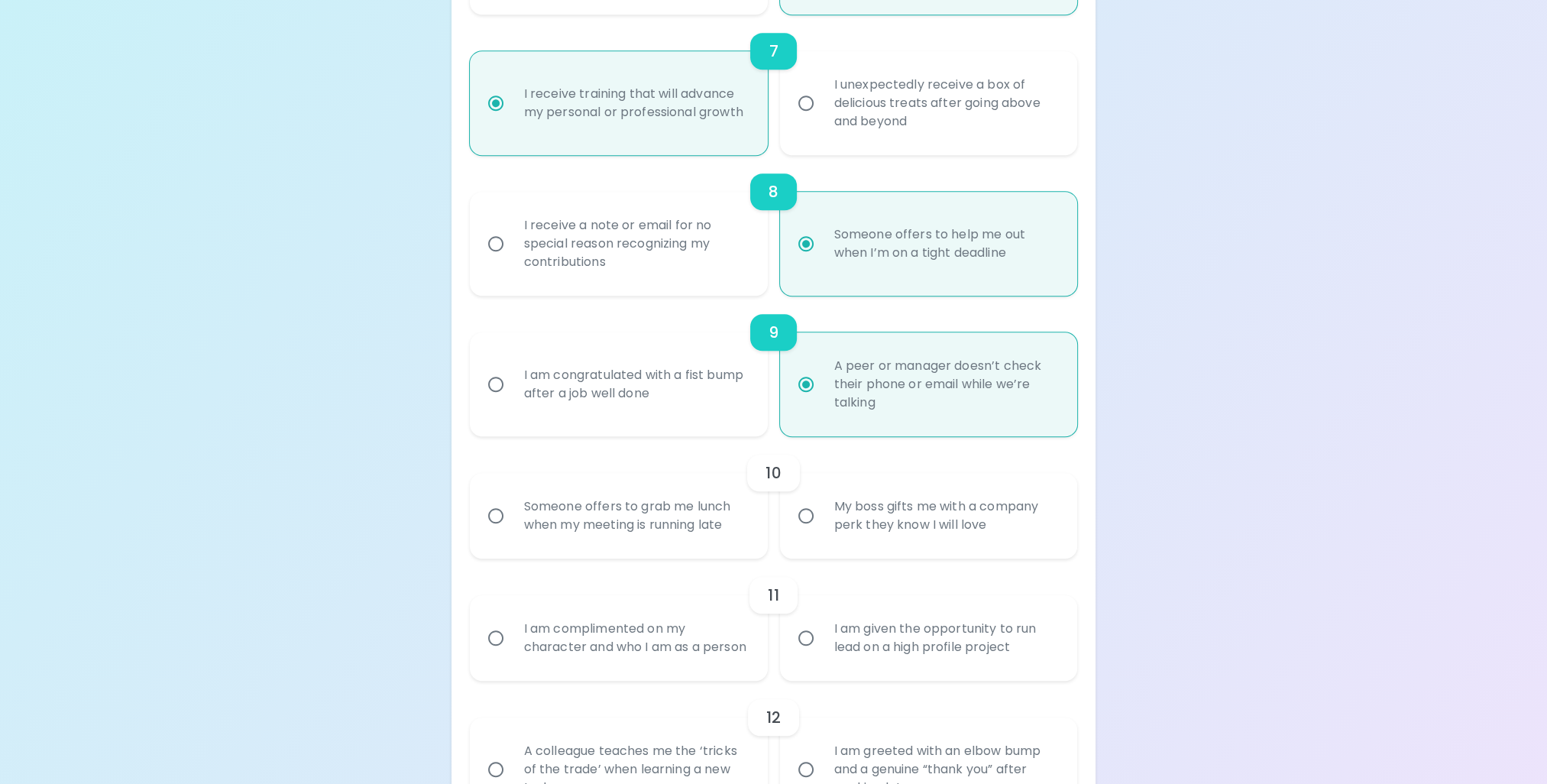
radio input "false"
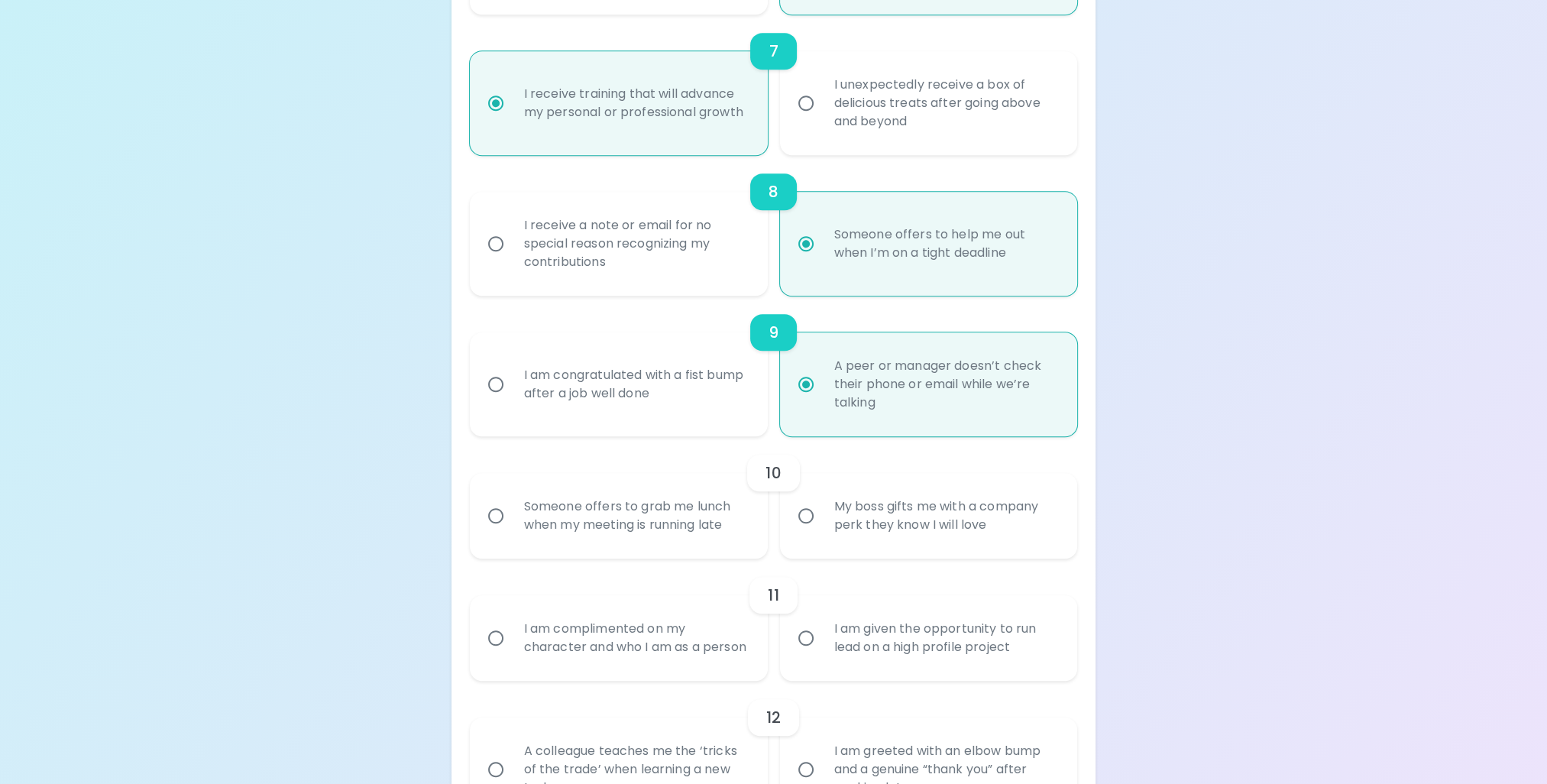
radio input "false"
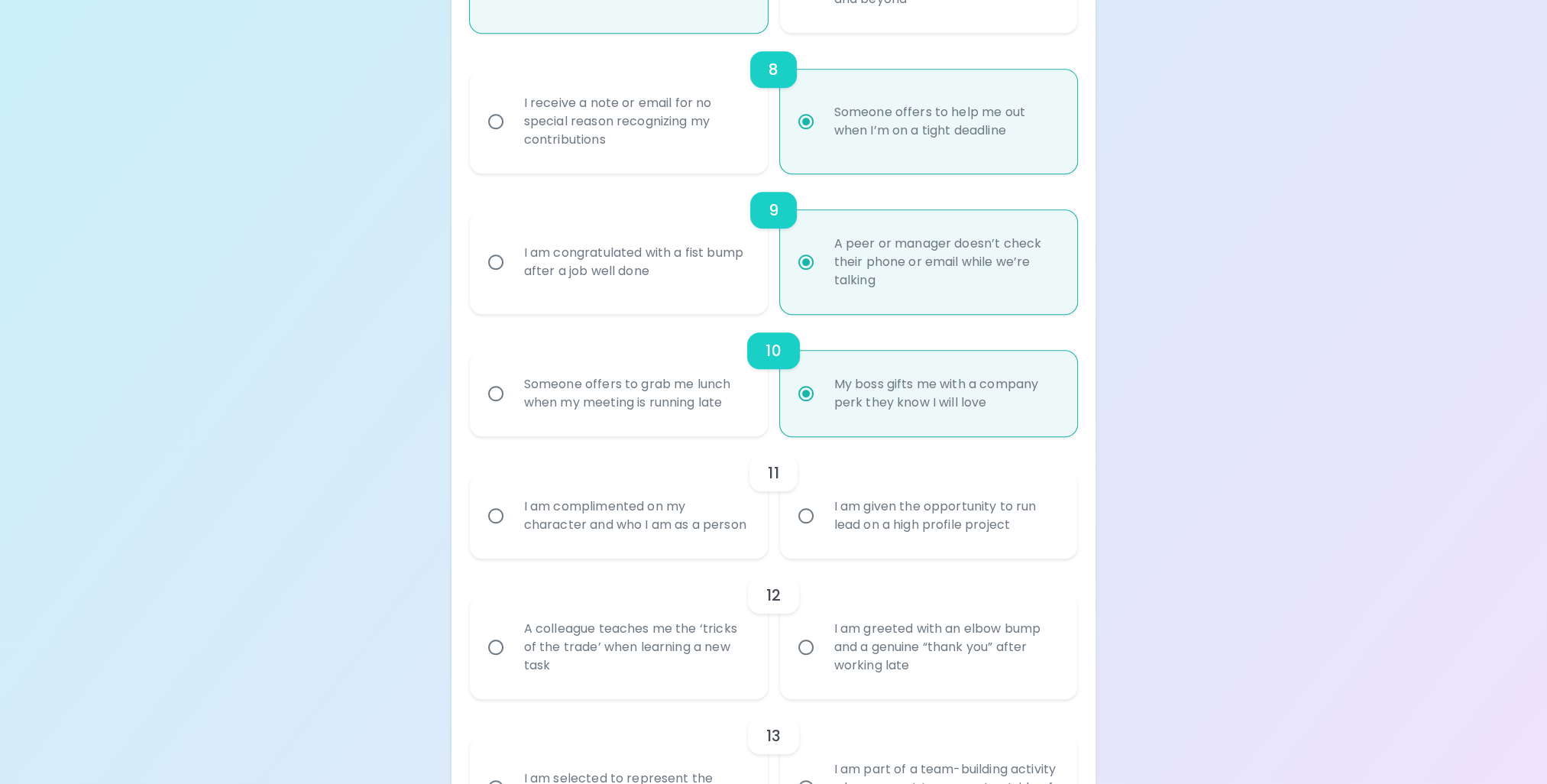
radio input "true"
click at [807, 532] on input "I am given the opportunity to run lead on a high profile project" at bounding box center [805, 515] width 32 height 32
radio input "false"
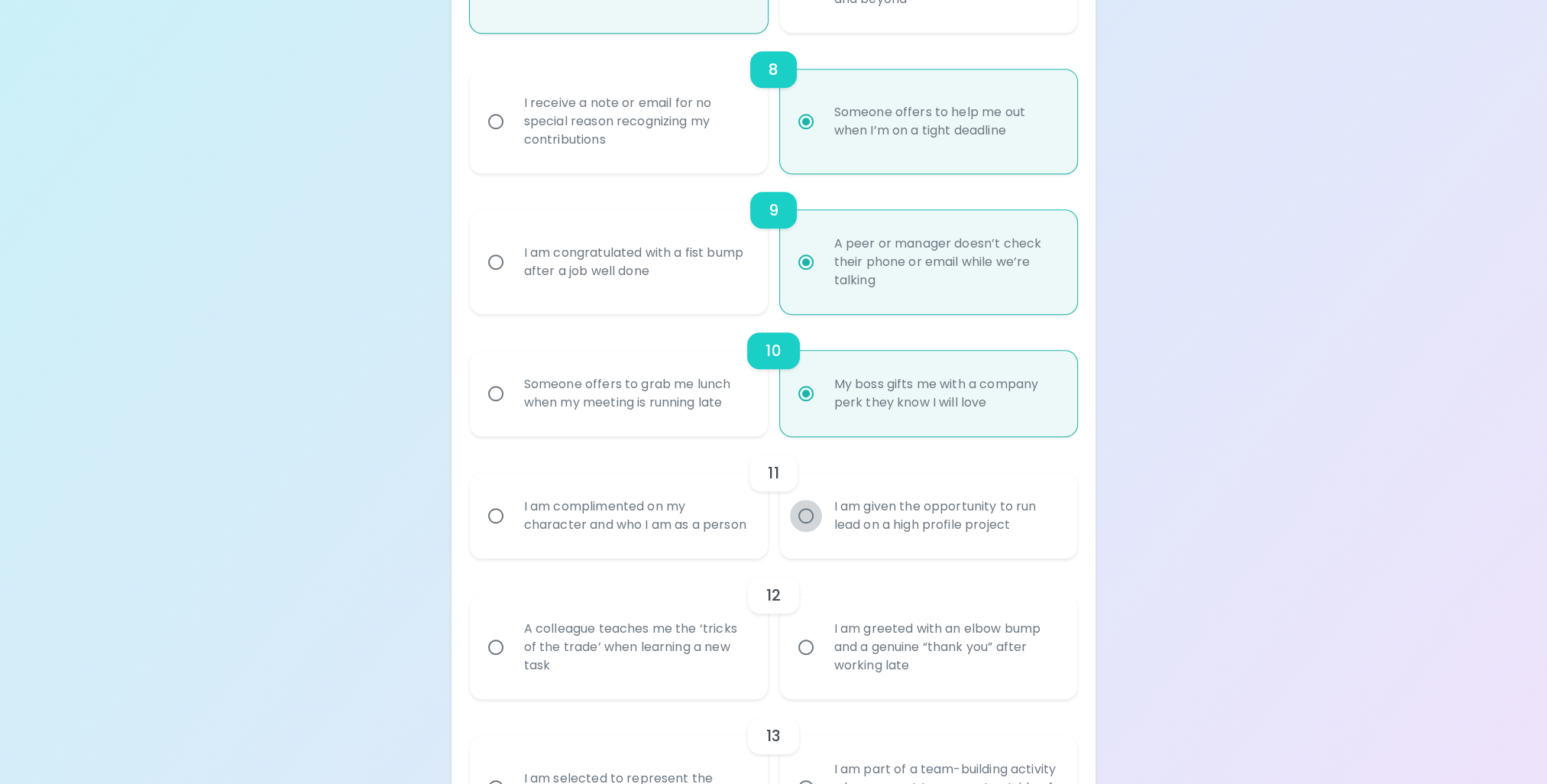
radio input "false"
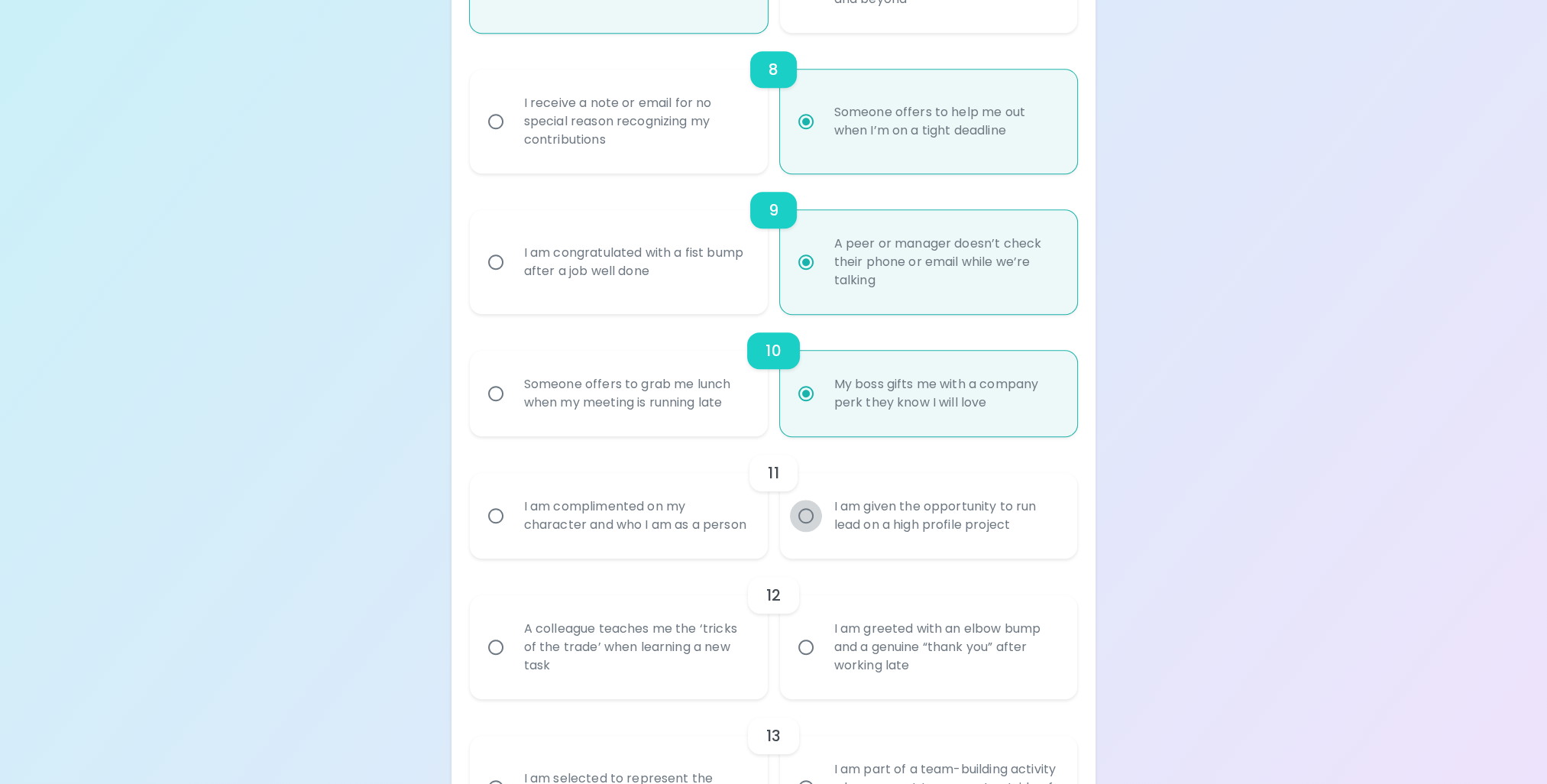
radio input "false"
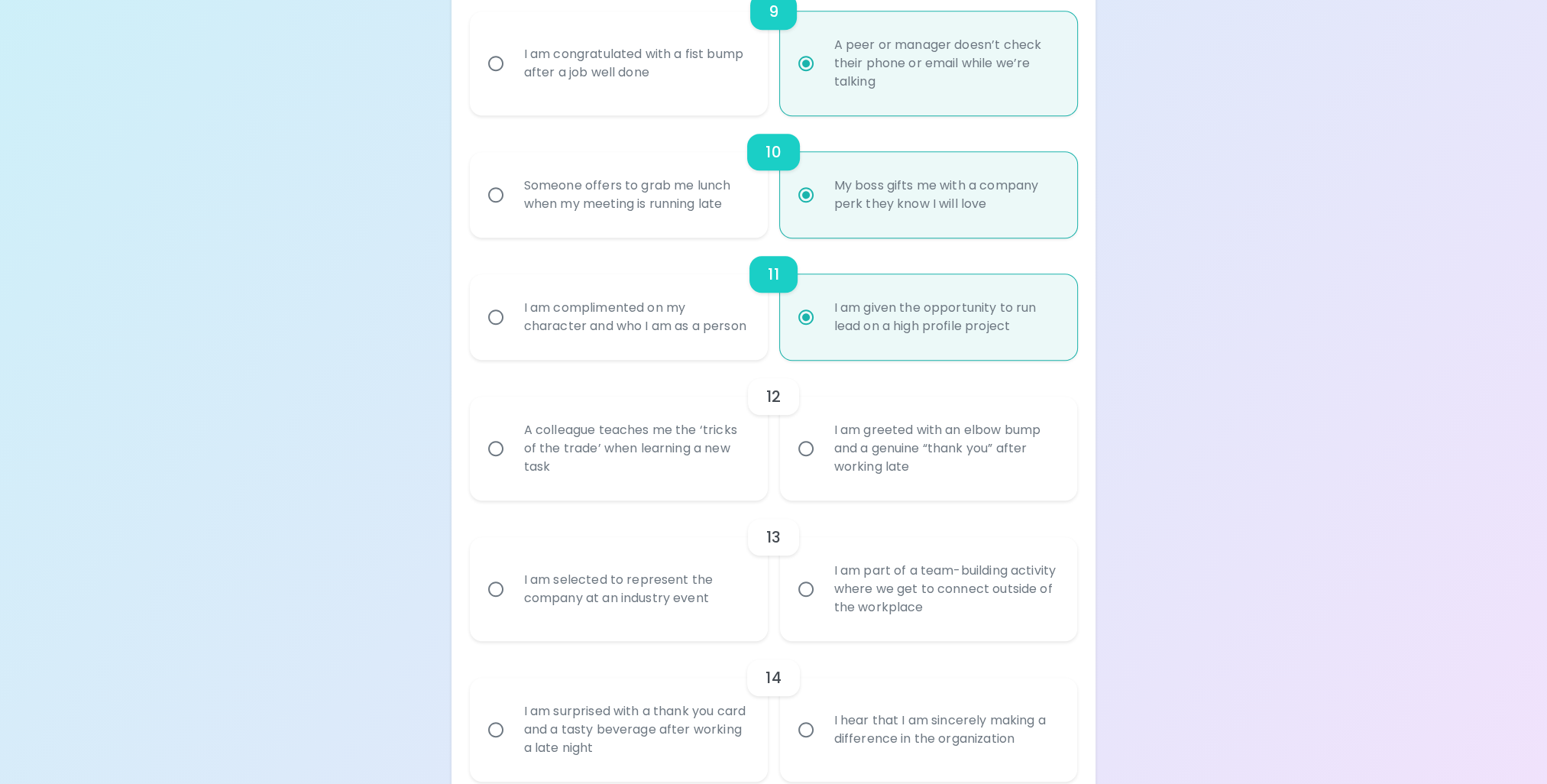
scroll to position [1574, 0]
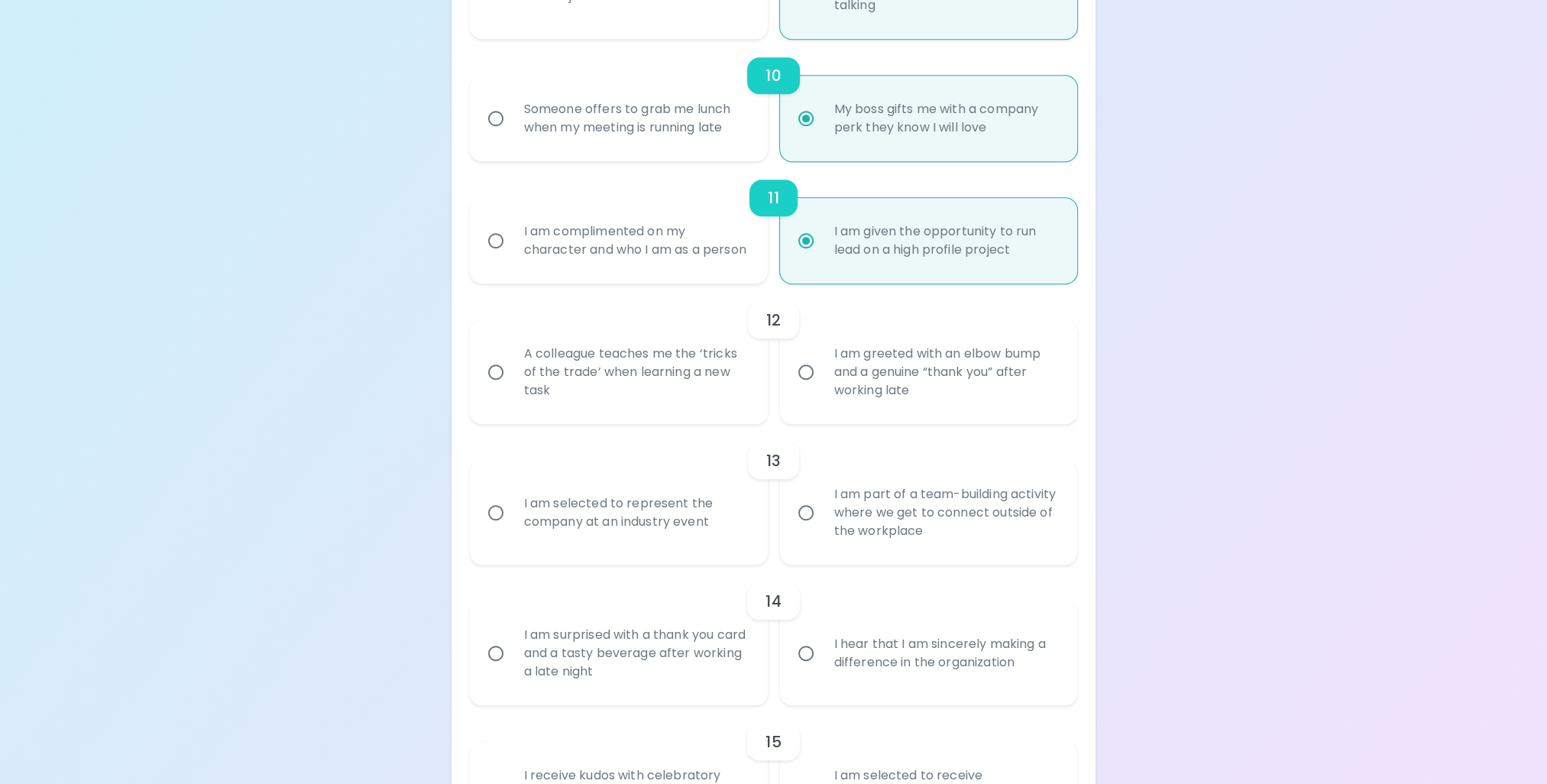
radio input "true"
click at [706, 404] on div "A colleague teaches me the ‘tricks of the trade’ when learning a new task" at bounding box center [636, 372] width 248 height 92
click at [512, 388] on input "A colleague teaches me the ‘tricks of the trade’ when learning a new task" at bounding box center [496, 372] width 32 height 32
radio input "false"
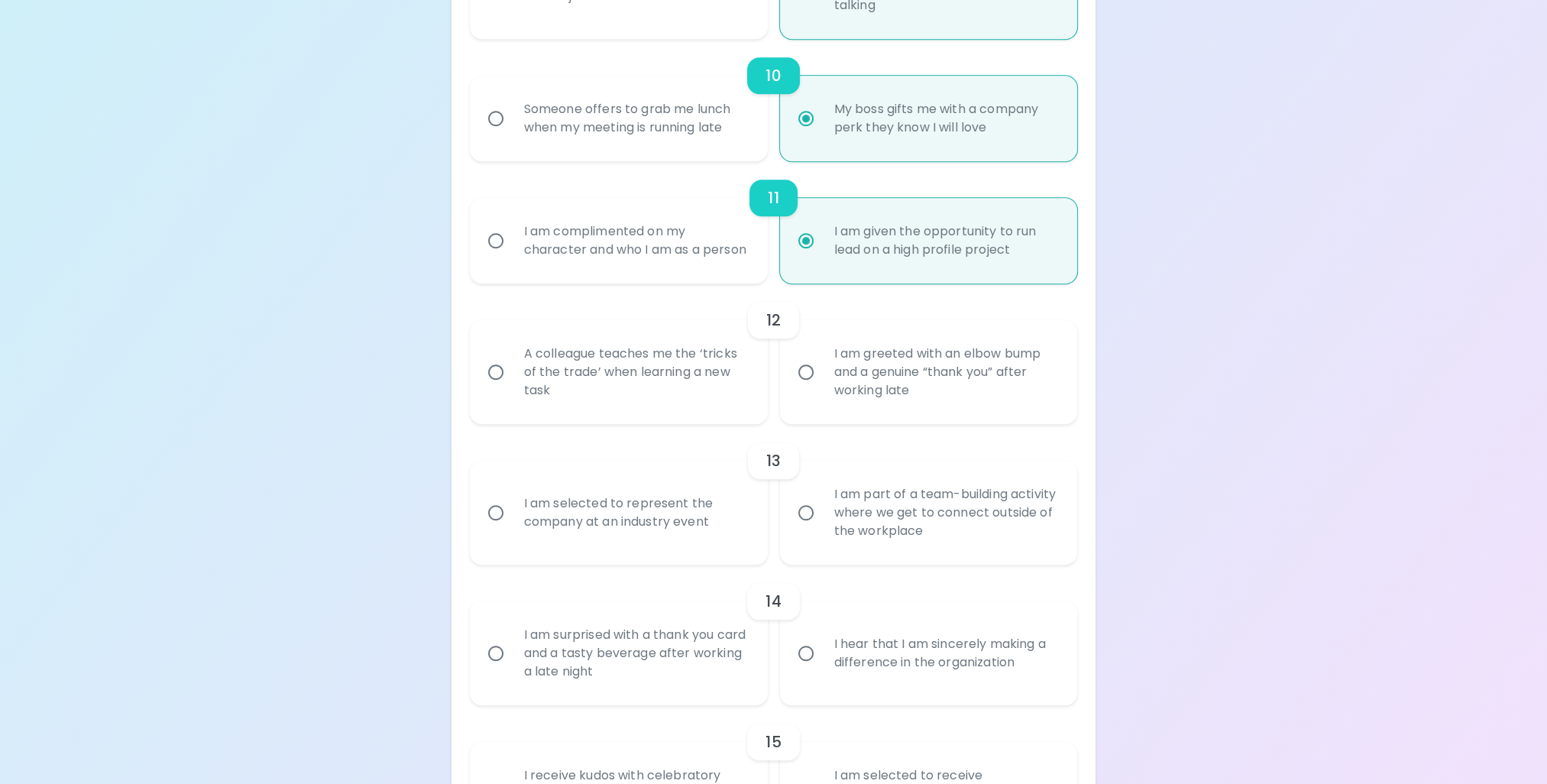
radio input "false"
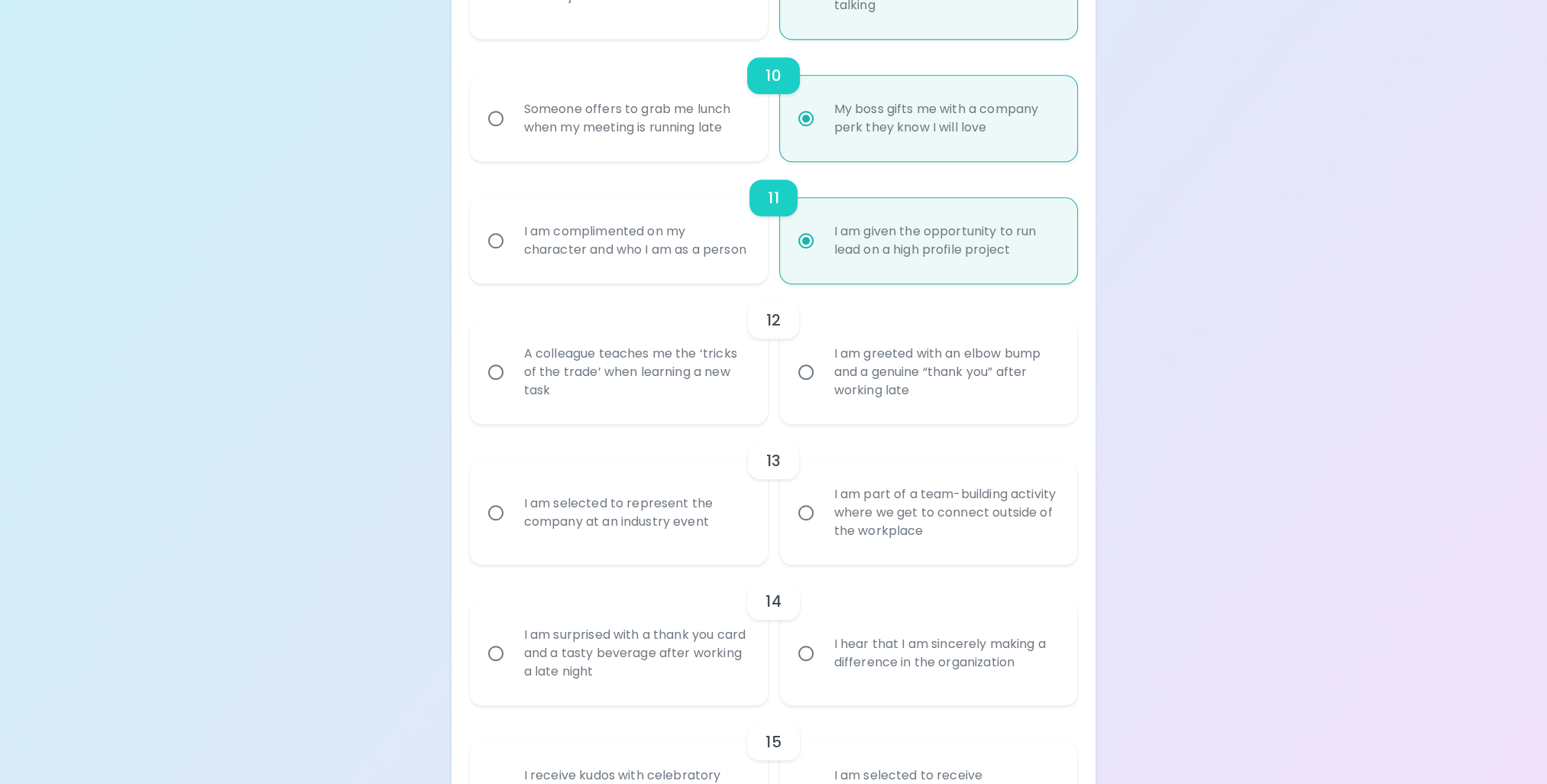
radio input "false"
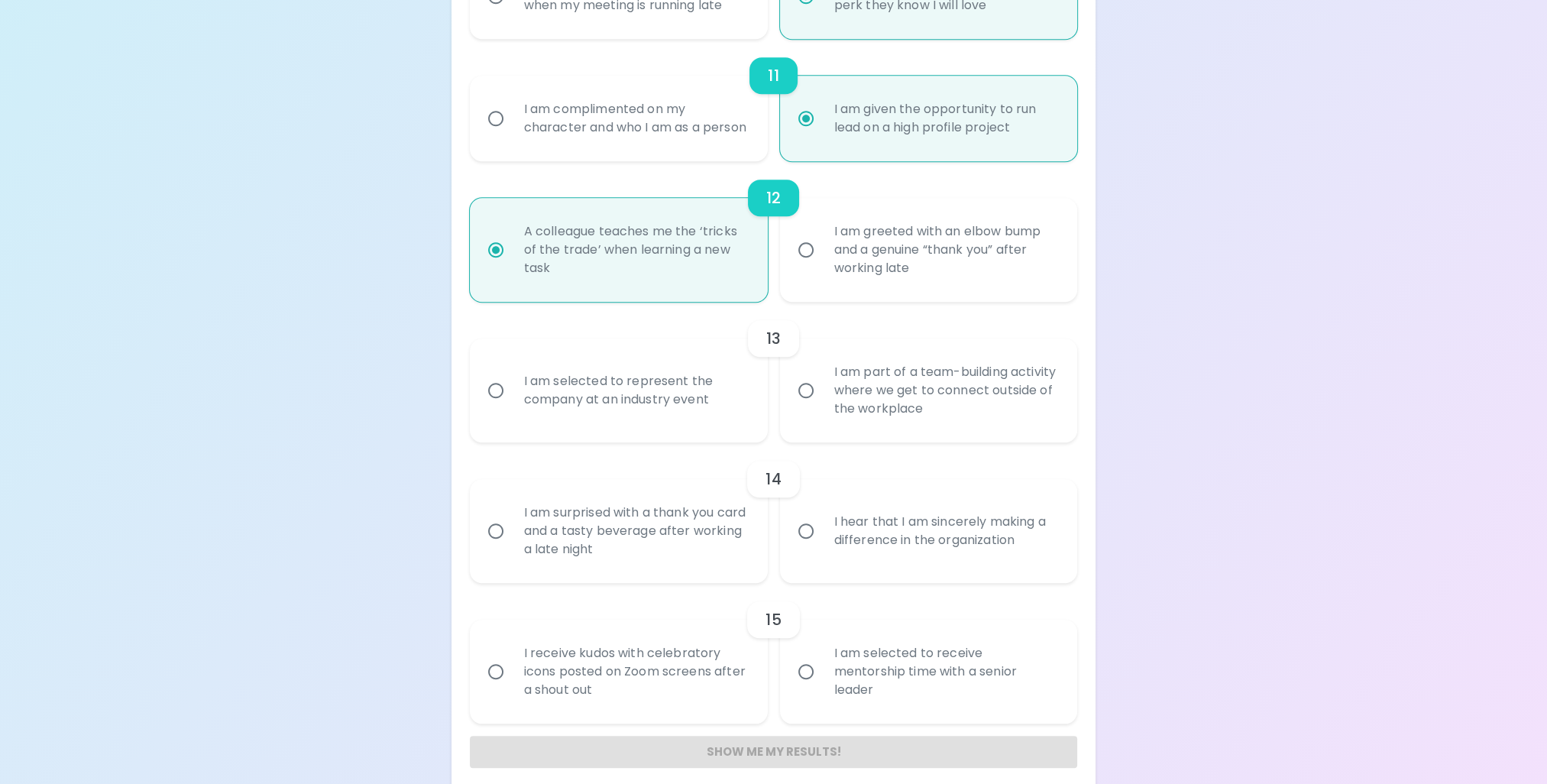
radio input "true"
click at [704, 426] on div "I am selected to represent the company at an industry event" at bounding box center [636, 390] width 248 height 73
click at [512, 407] on input "I am selected to represent the company at an industry event" at bounding box center [496, 390] width 32 height 32
radio input "false"
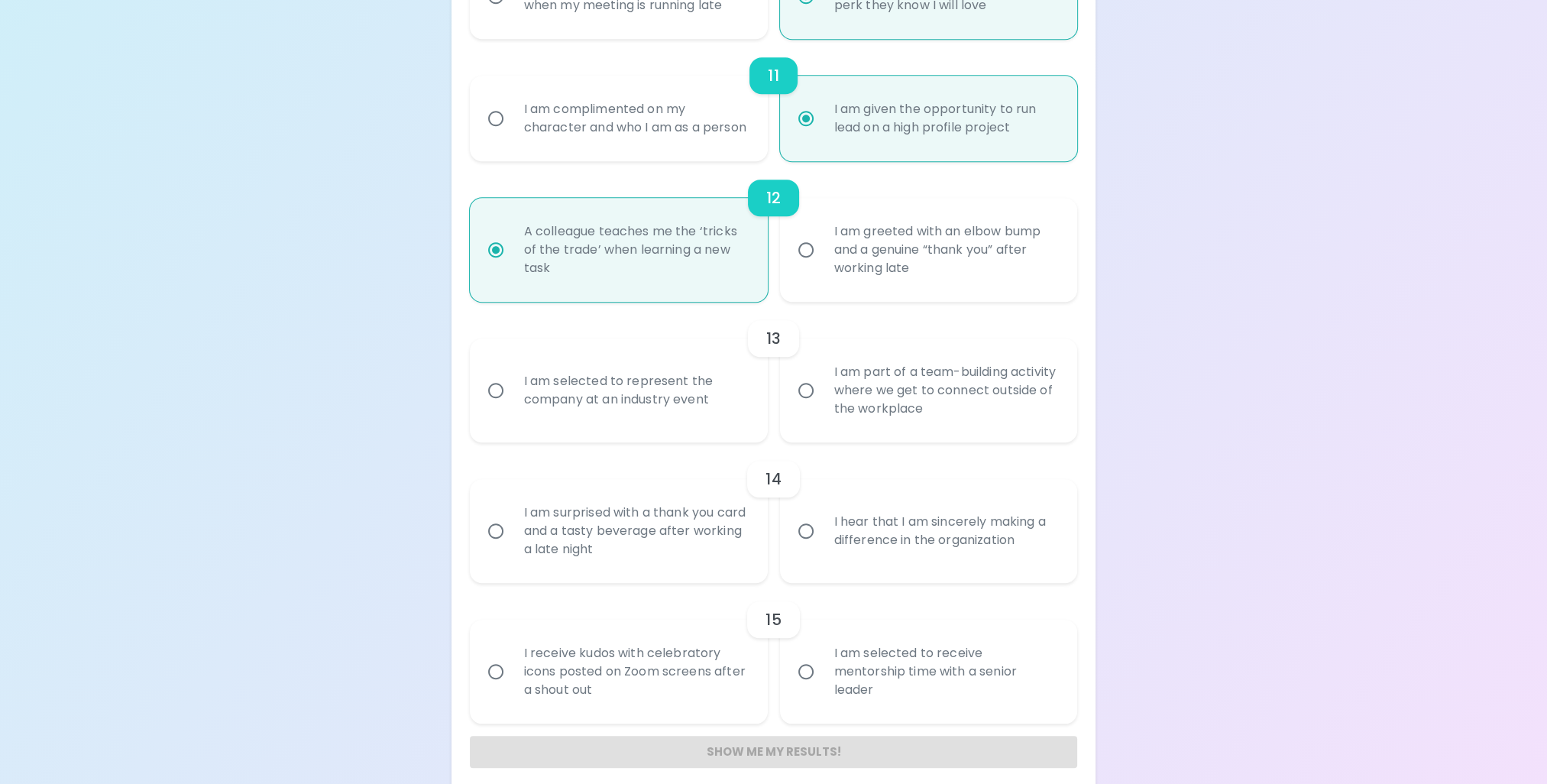
radio input "false"
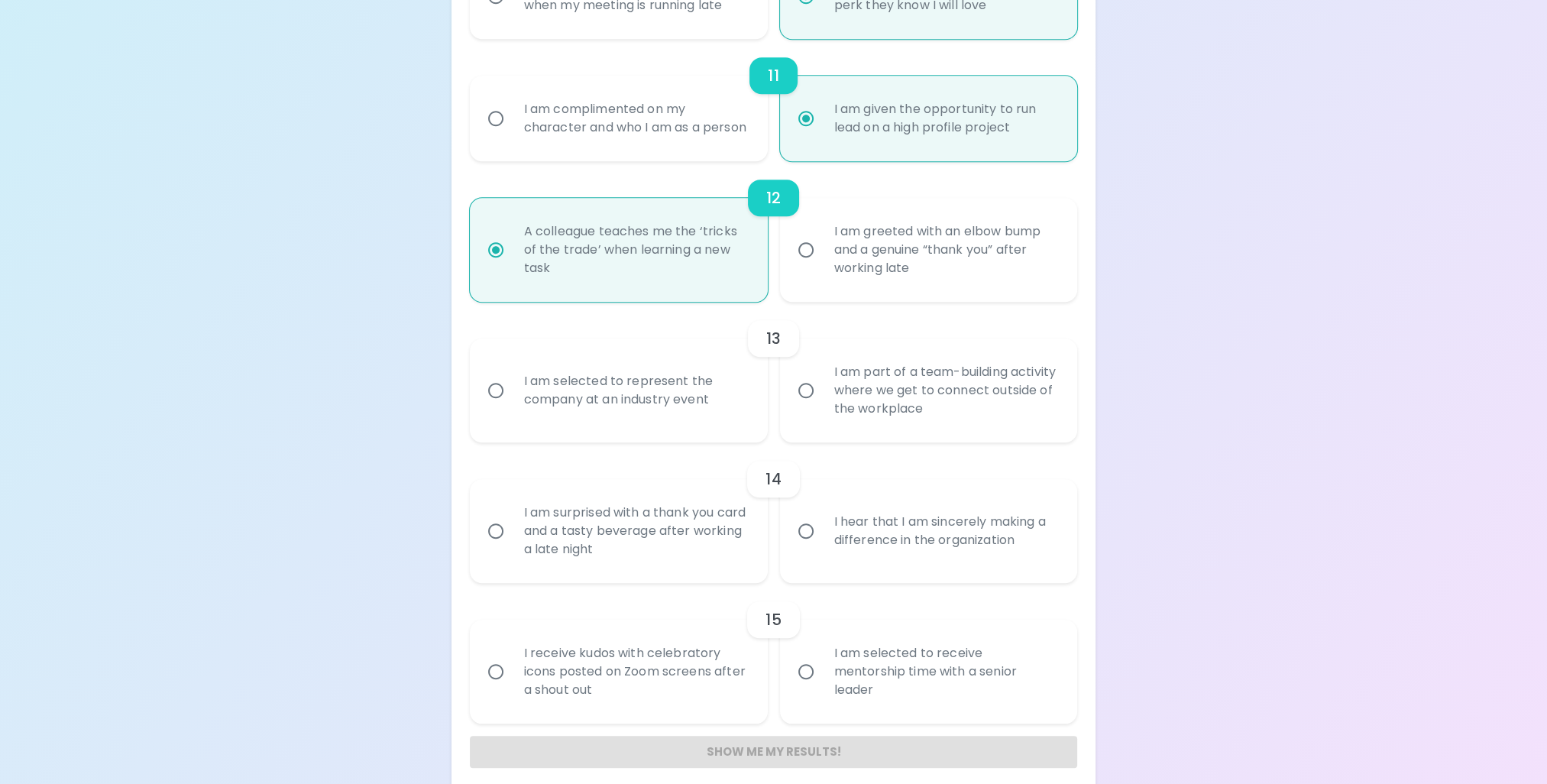
radio input "false"
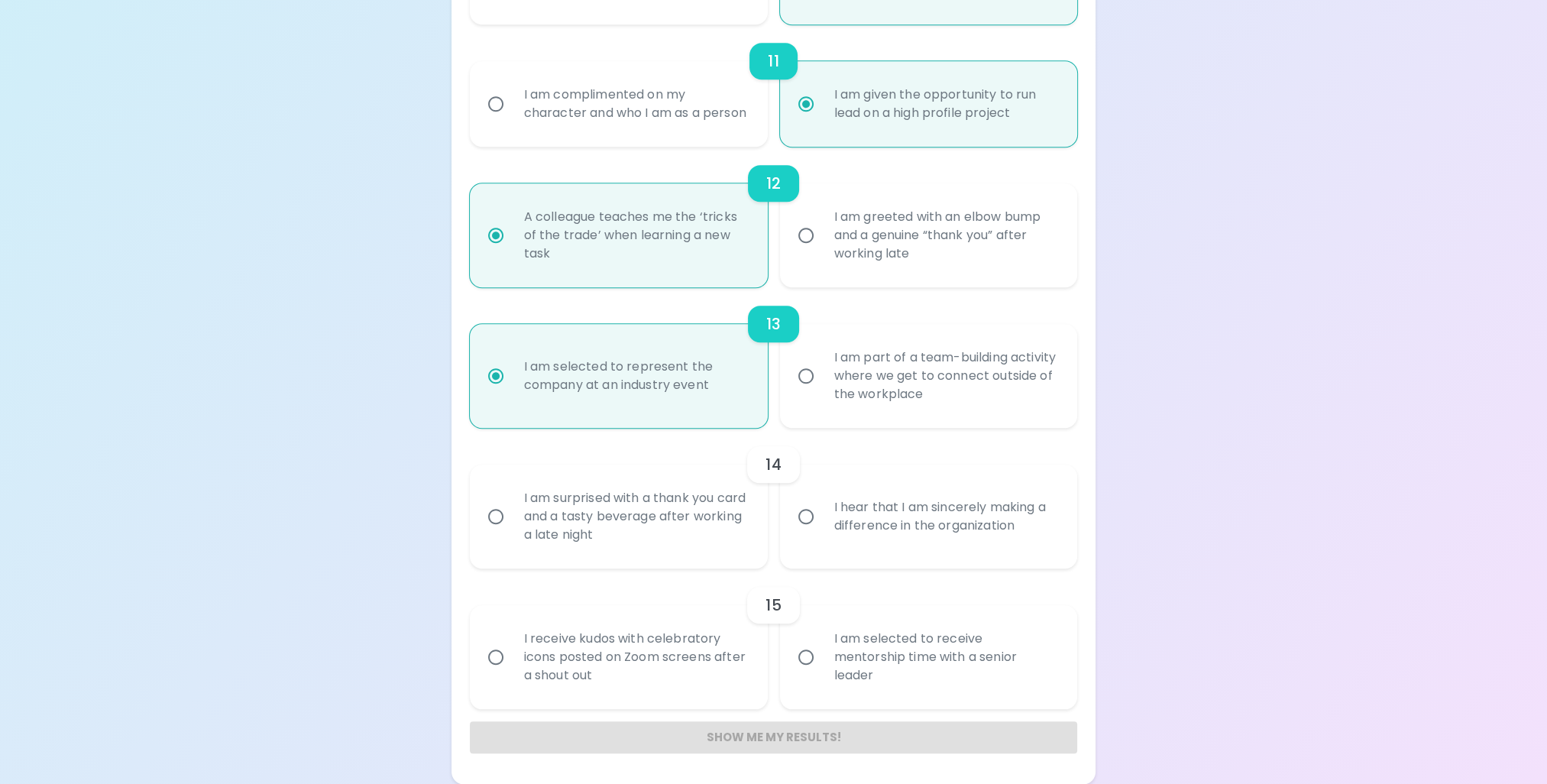
radio input "true"
click at [838, 495] on div "I hear that I am sincerely making a difference in the organization" at bounding box center [946, 516] width 248 height 73
click at [822, 500] on input "I hear that I am sincerely making a difference in the organization" at bounding box center [805, 516] width 32 height 32
radio input "false"
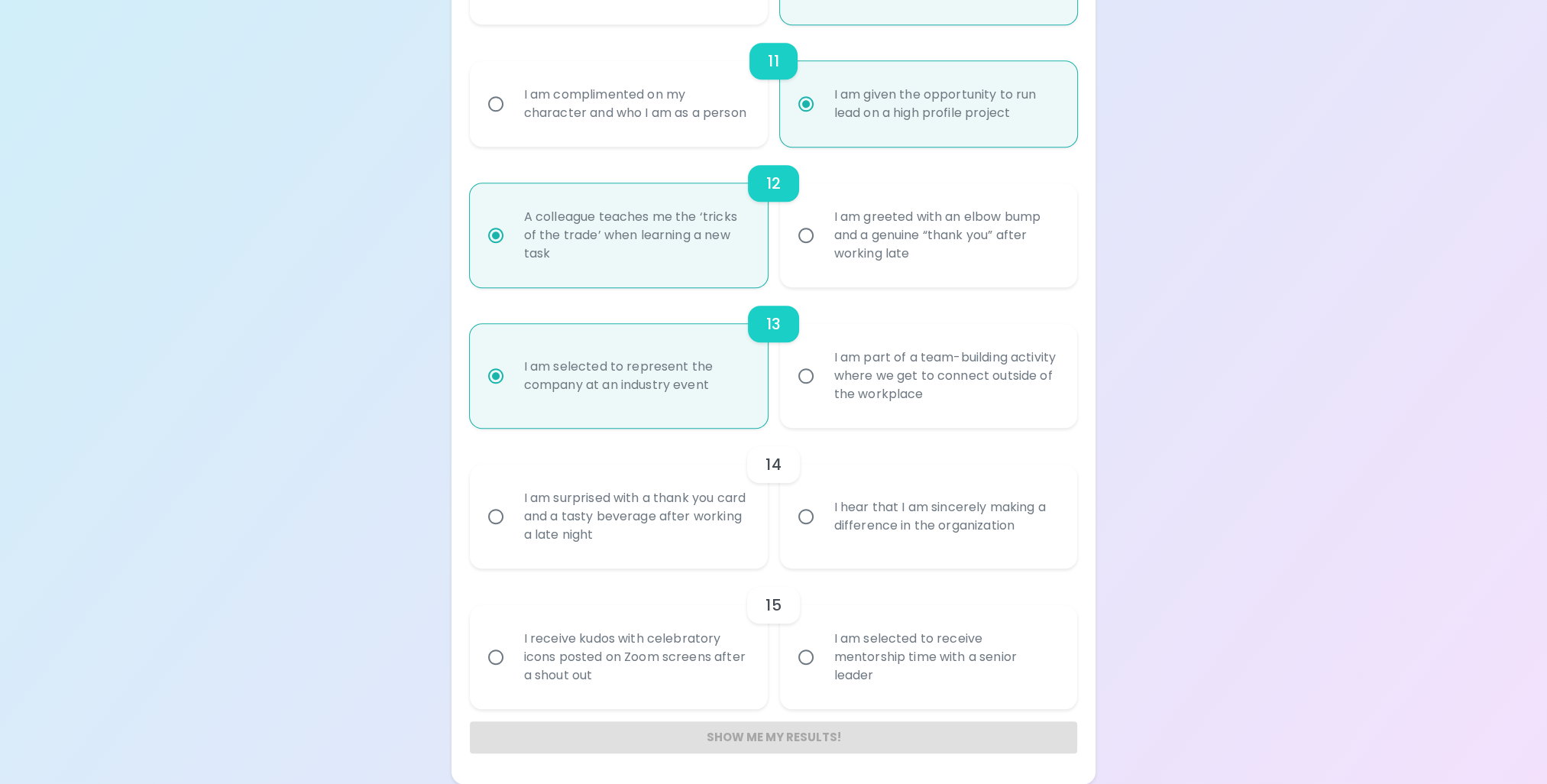
radio input "false"
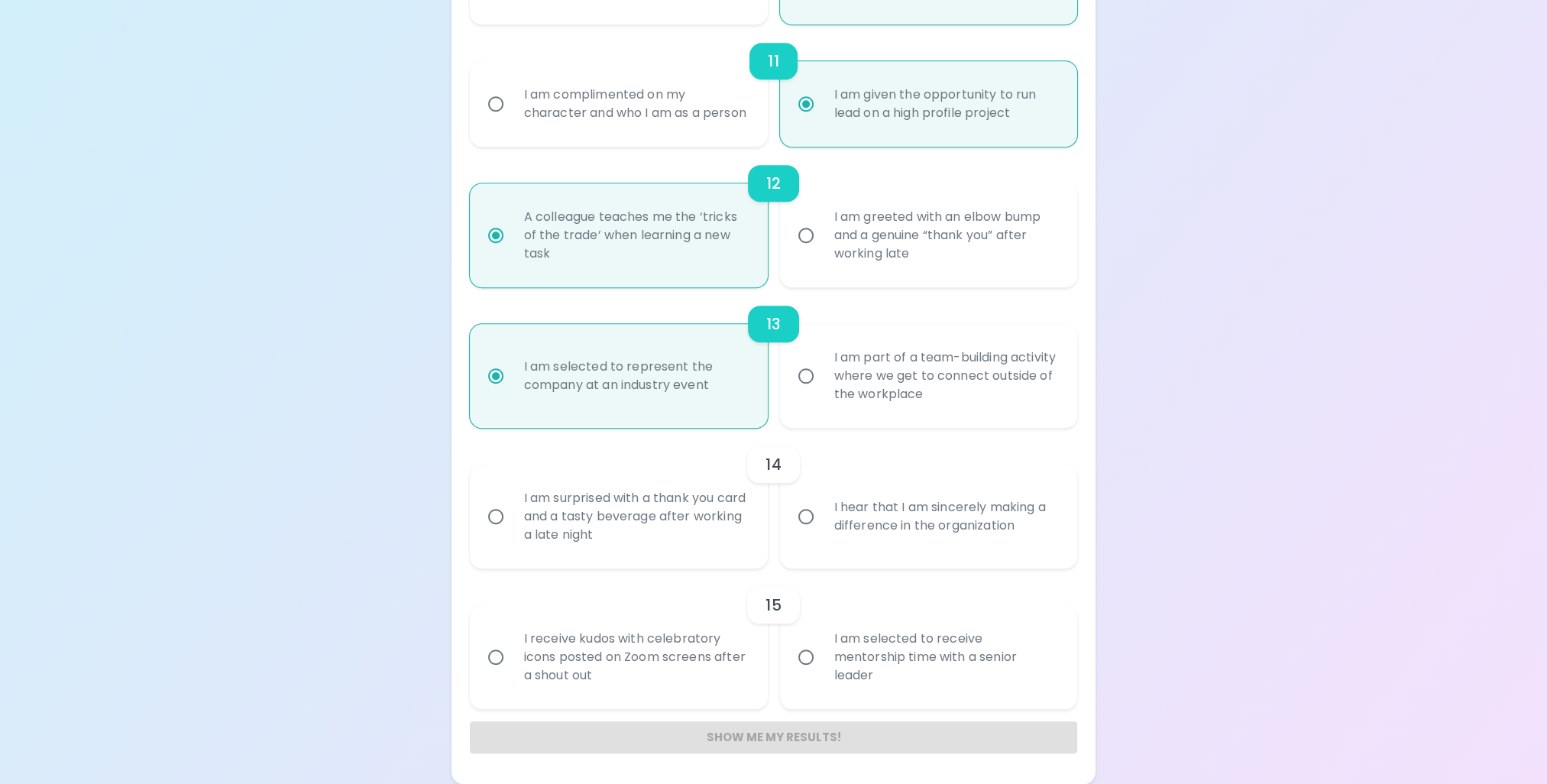
radio input "false"
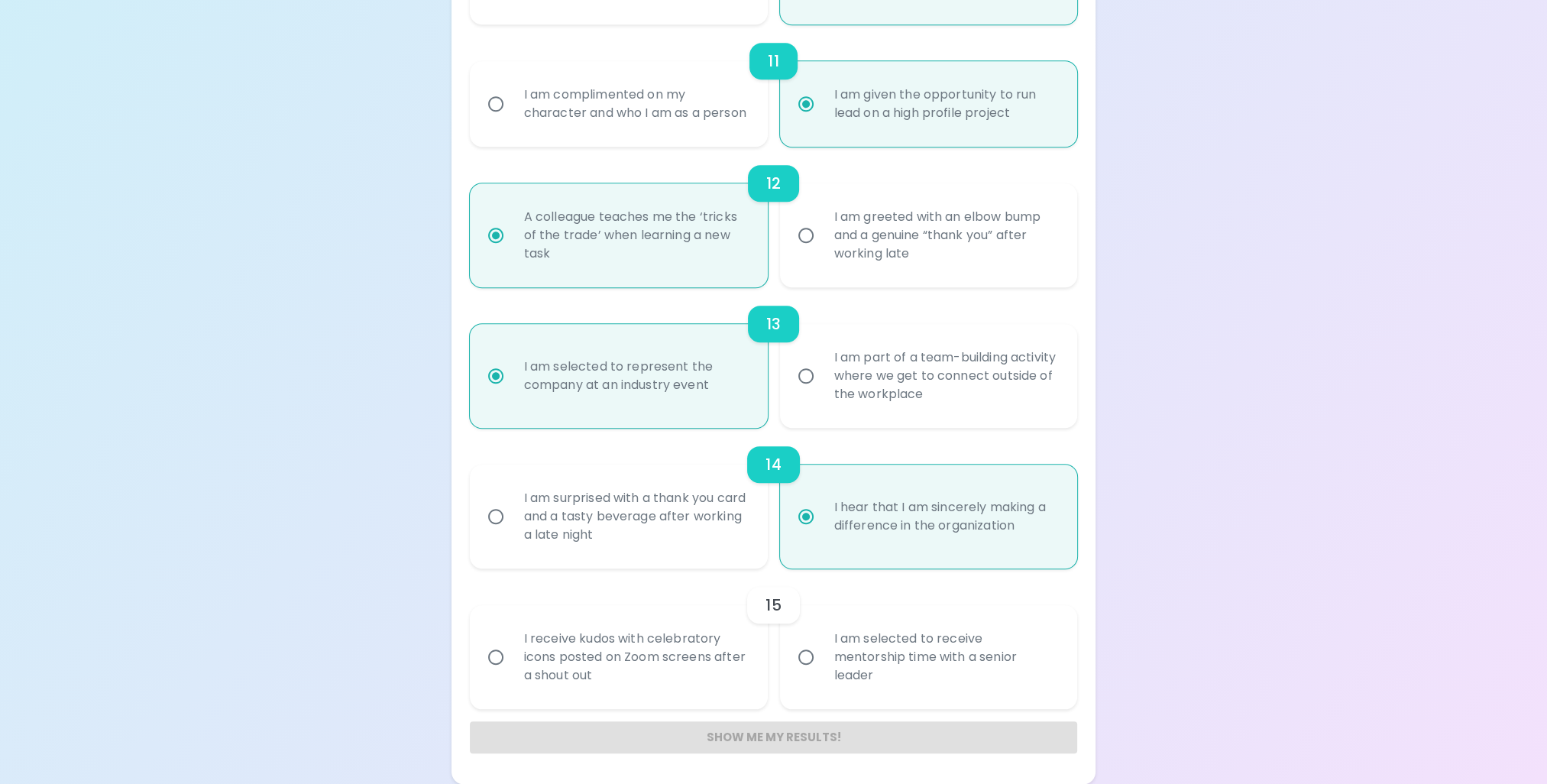
radio input "true"
click at [818, 655] on input "I am selected to receive mentorship time with a senior leader" at bounding box center [805, 656] width 32 height 32
radio input "false"
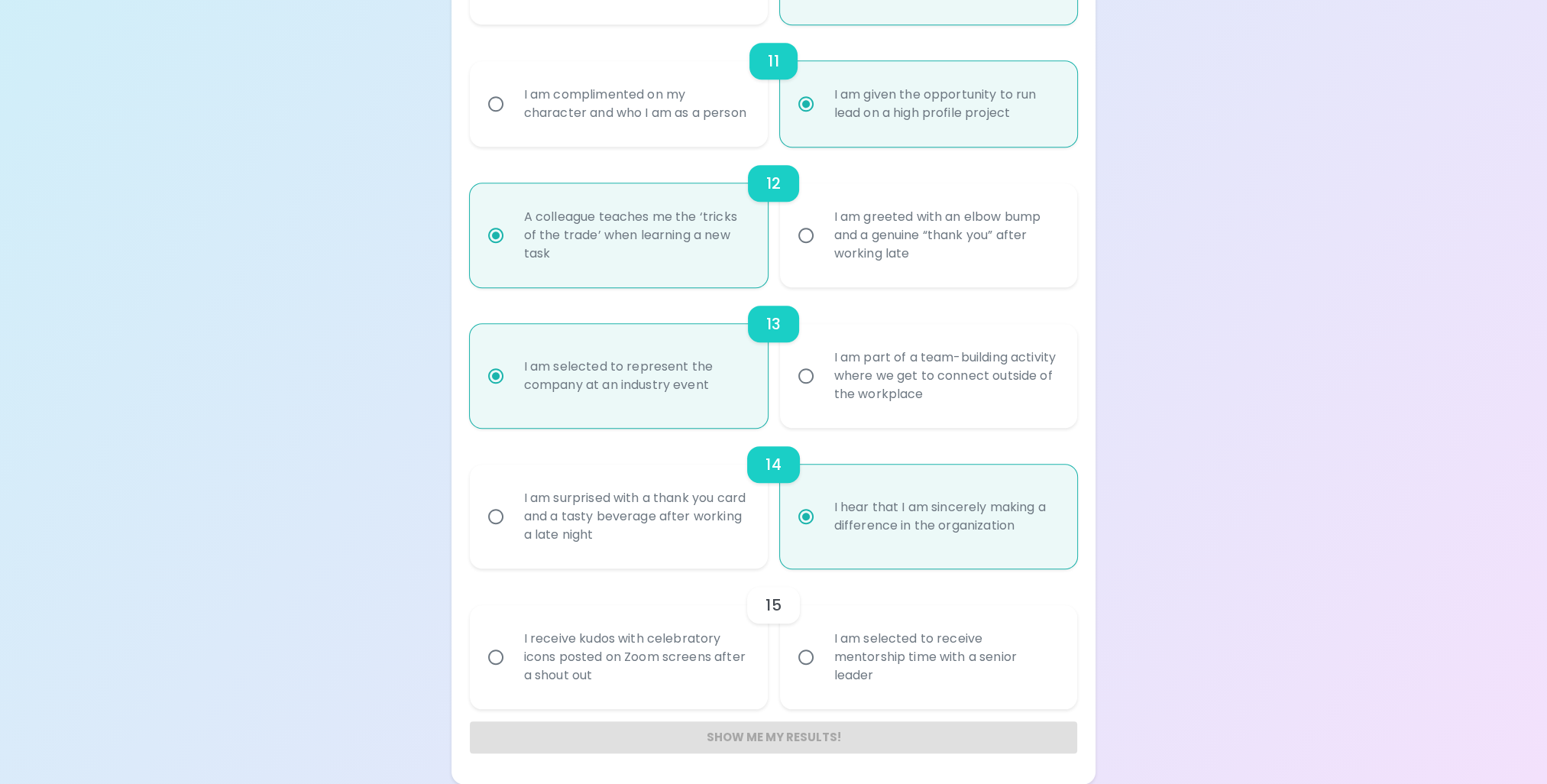
radio input "false"
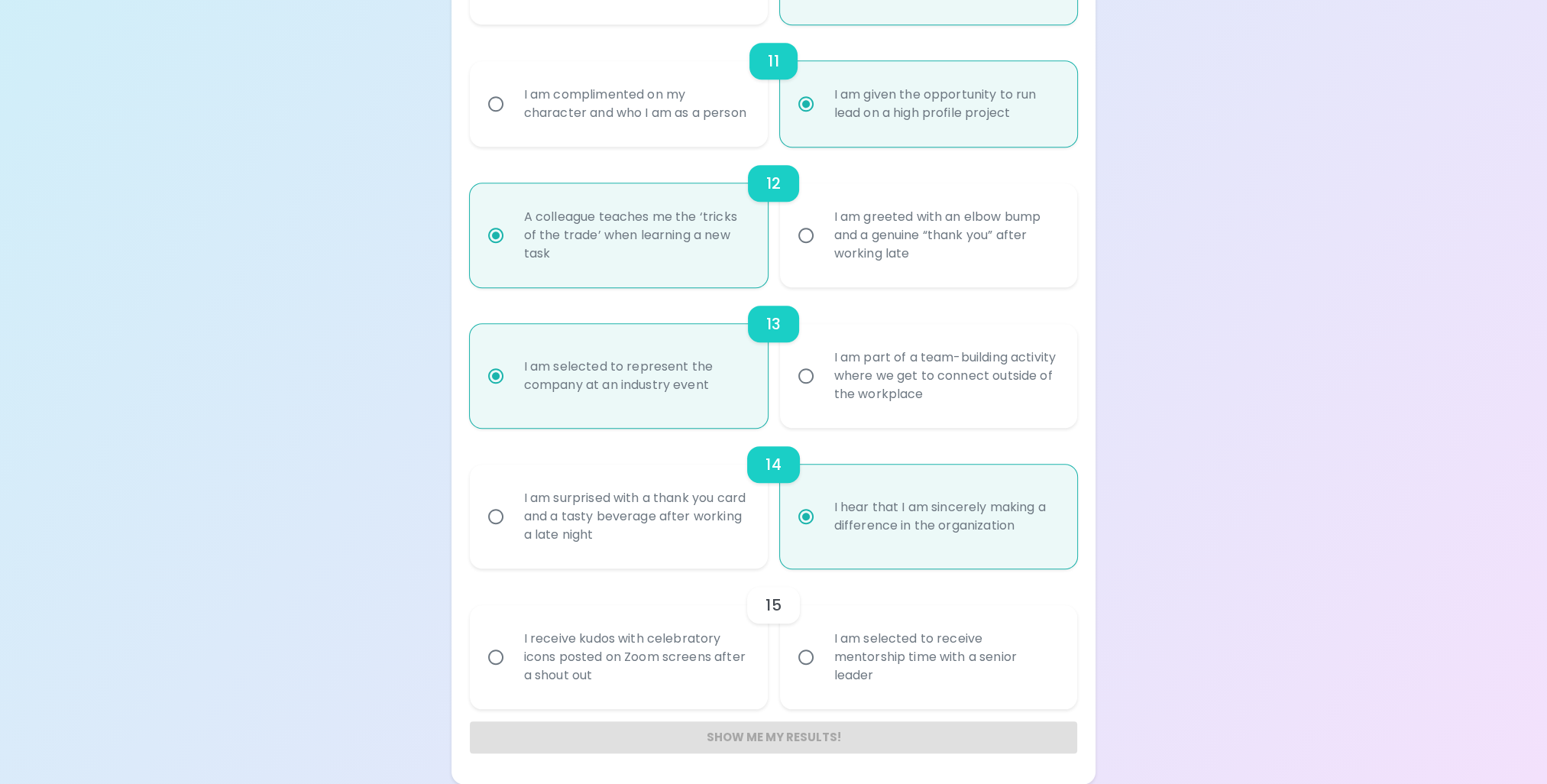
radio input "false"
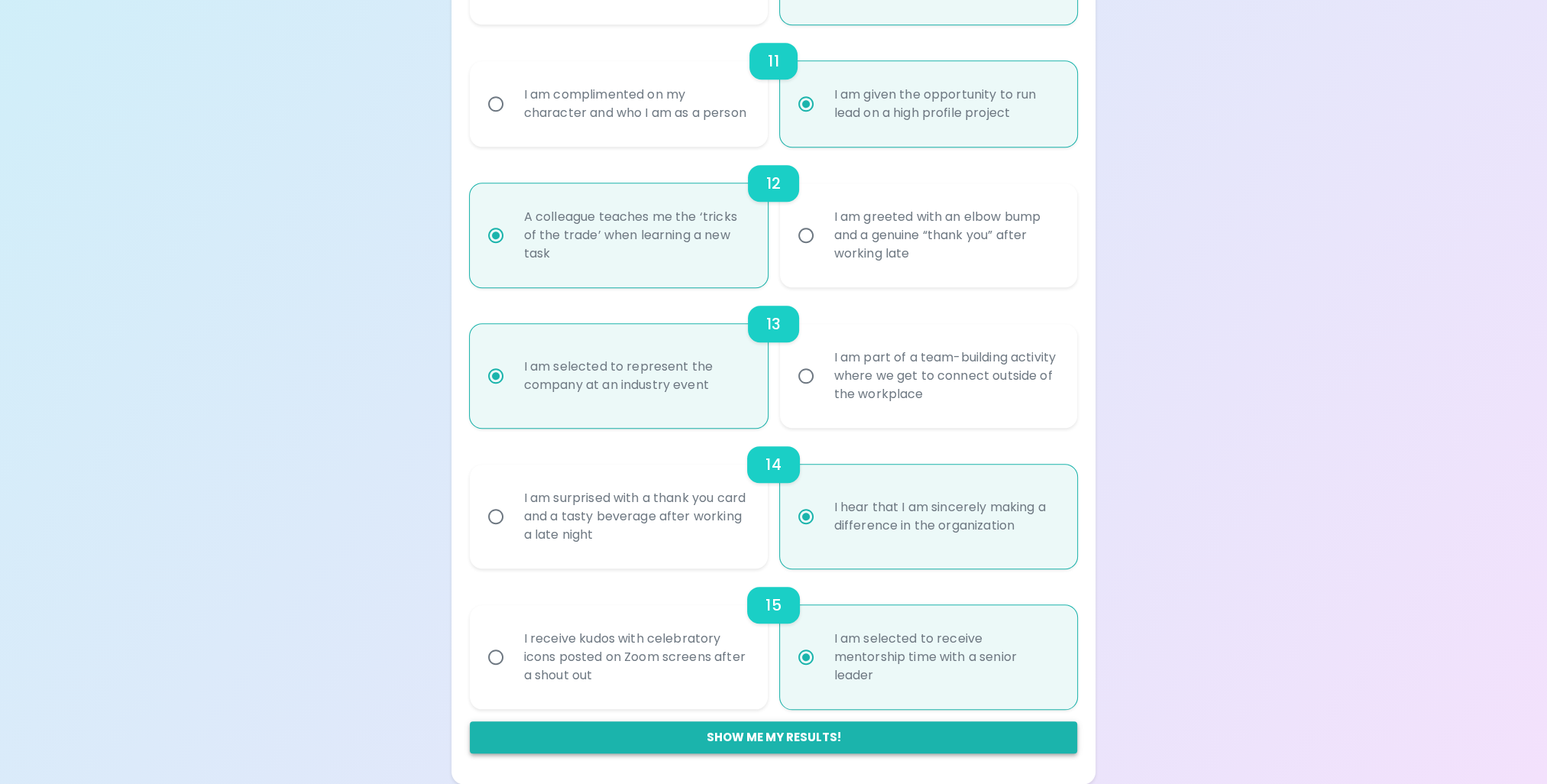
radio input "true"
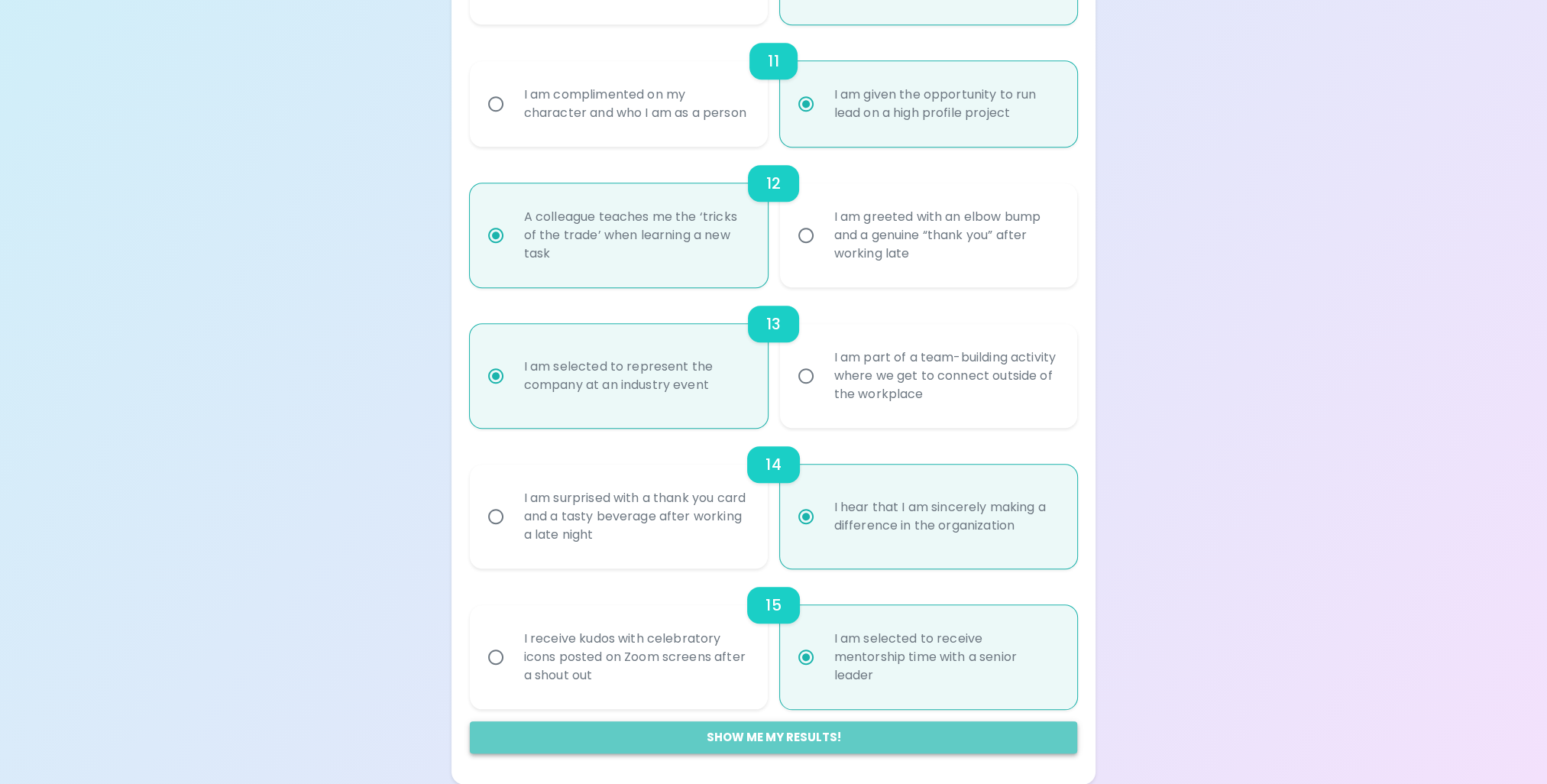
click at [822, 732] on button "Show me my results!" at bounding box center [774, 737] width 608 height 32
radio input "false"
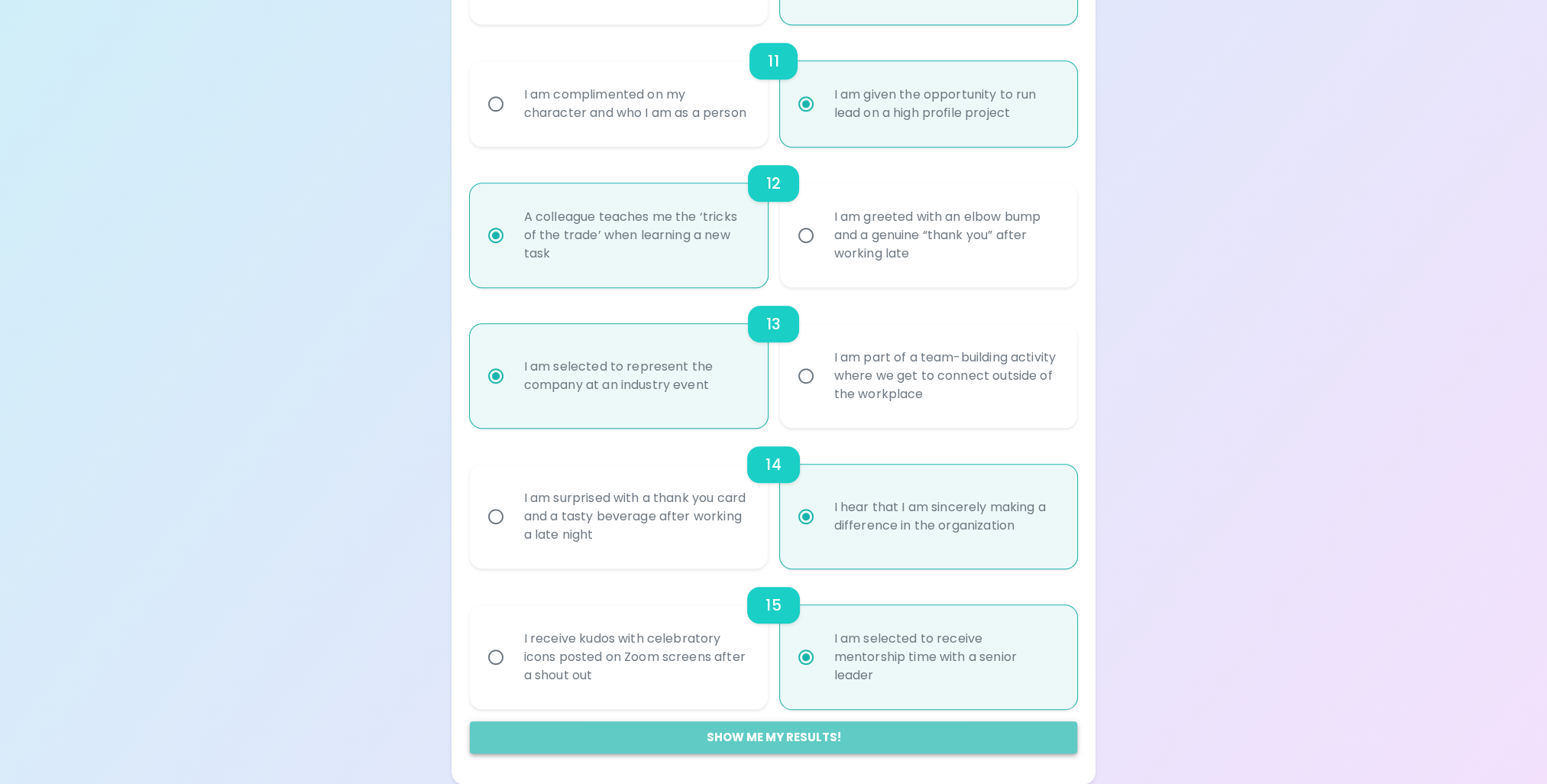
radio input "false"
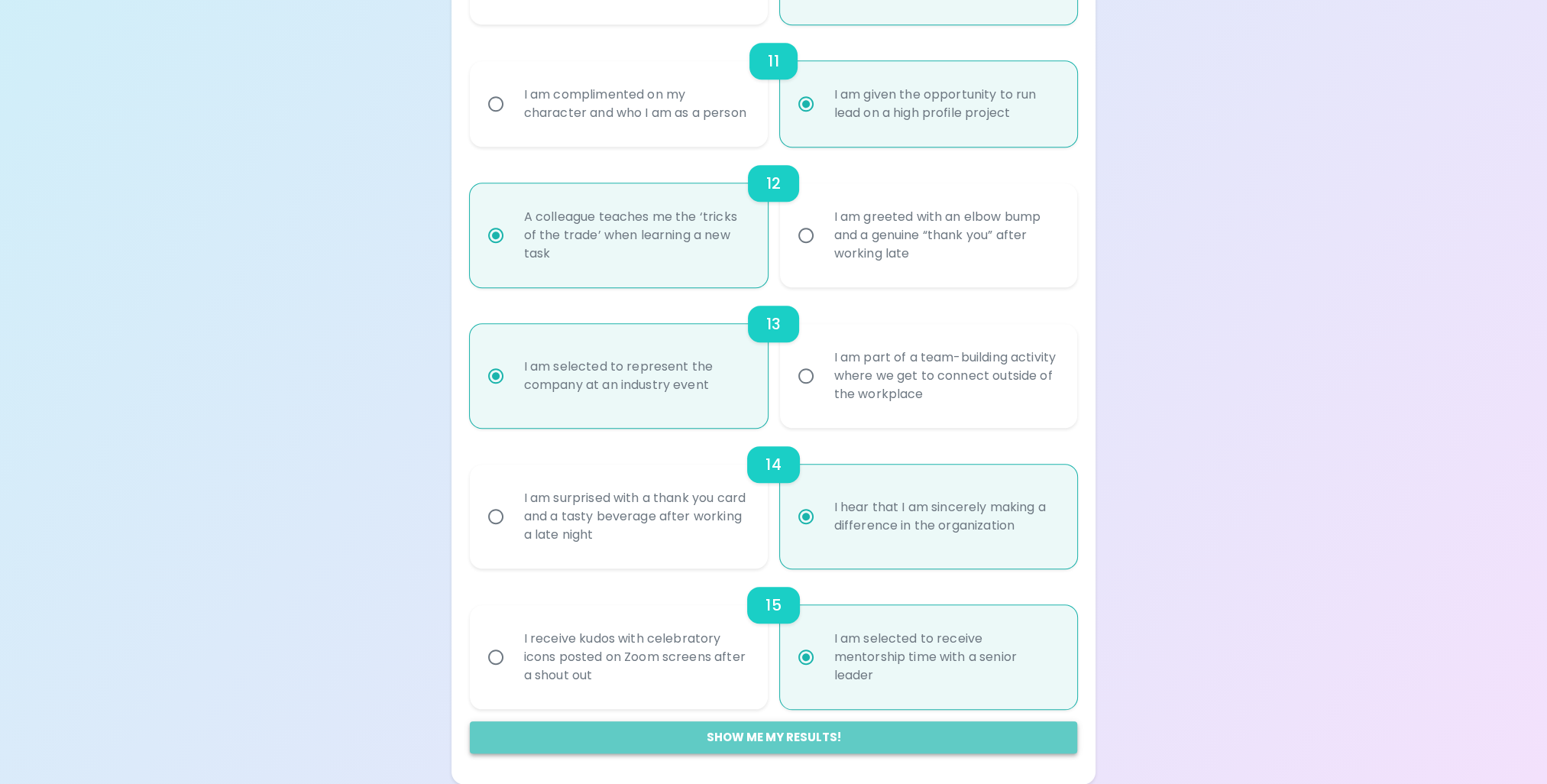
radio input "false"
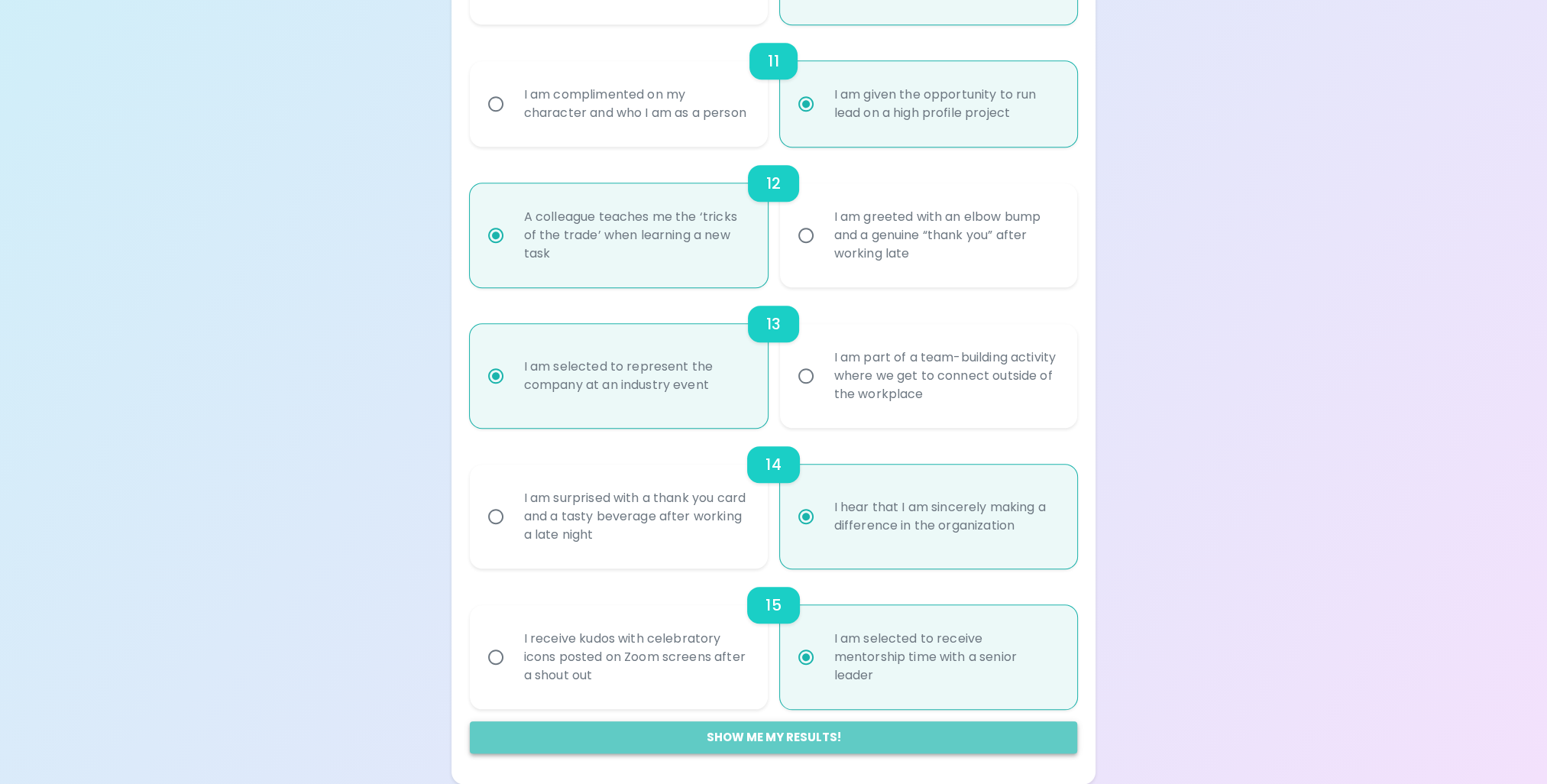
radio input "false"
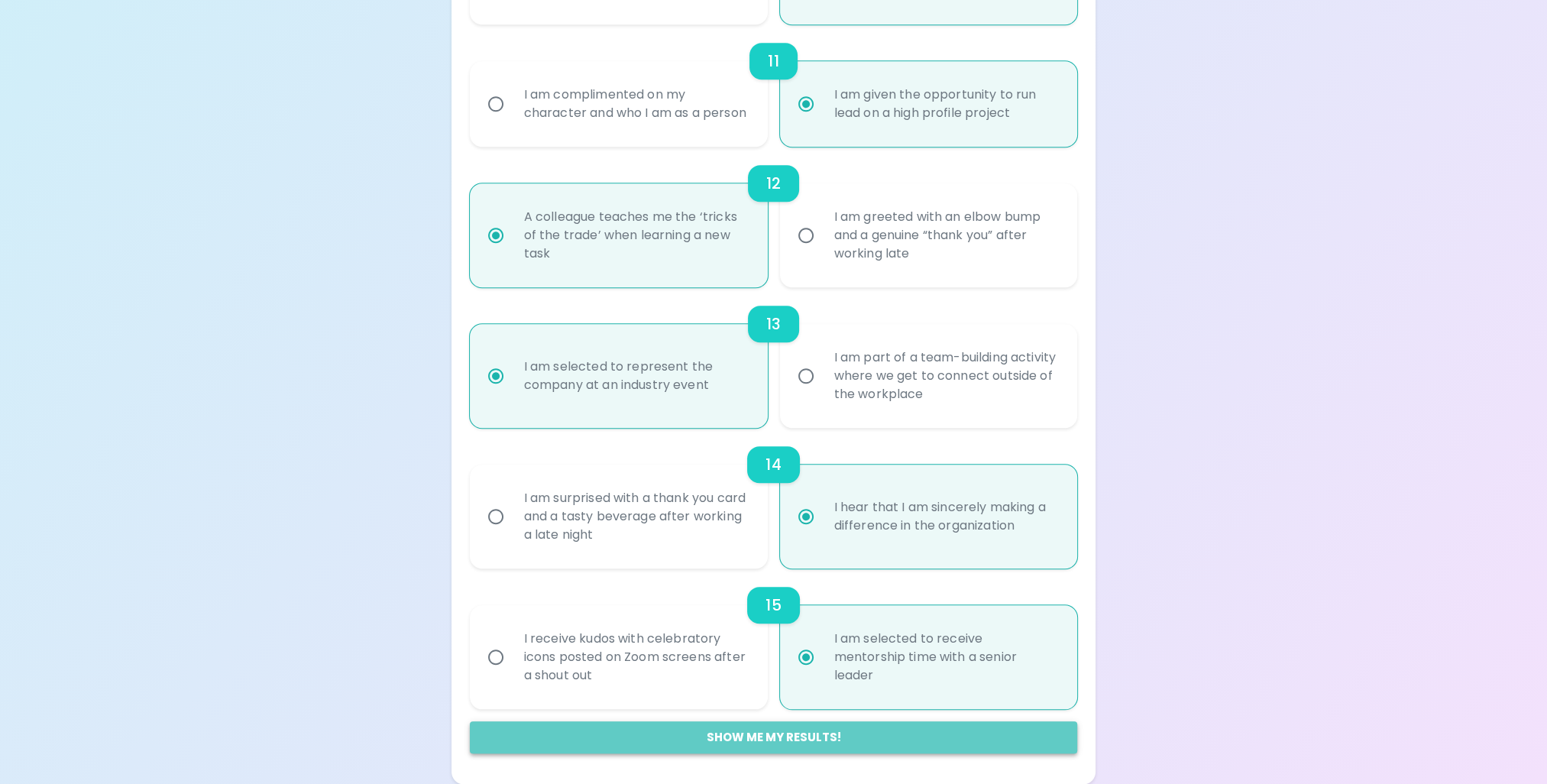
radio input "false"
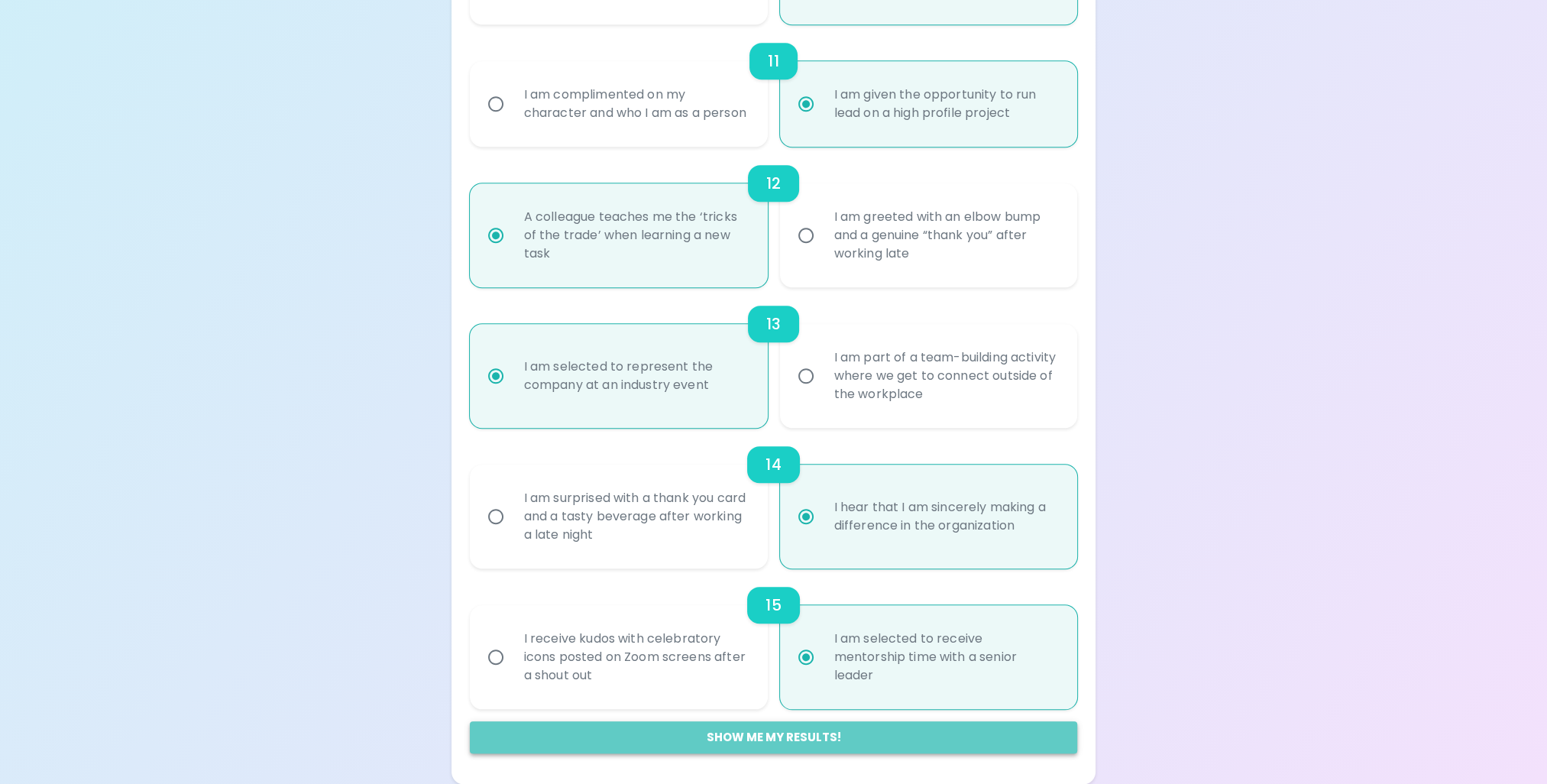
radio input "false"
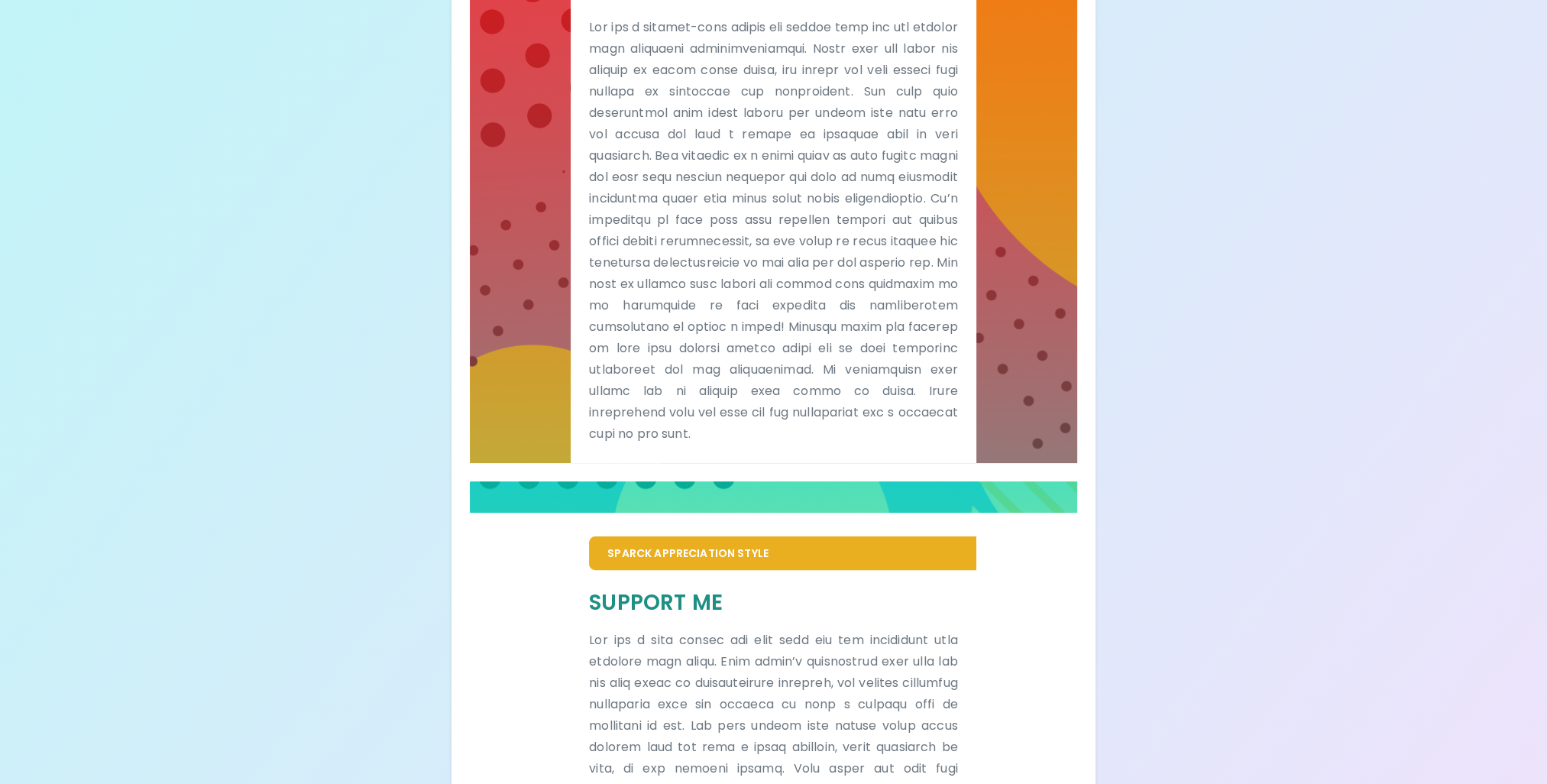
scroll to position [0, 0]
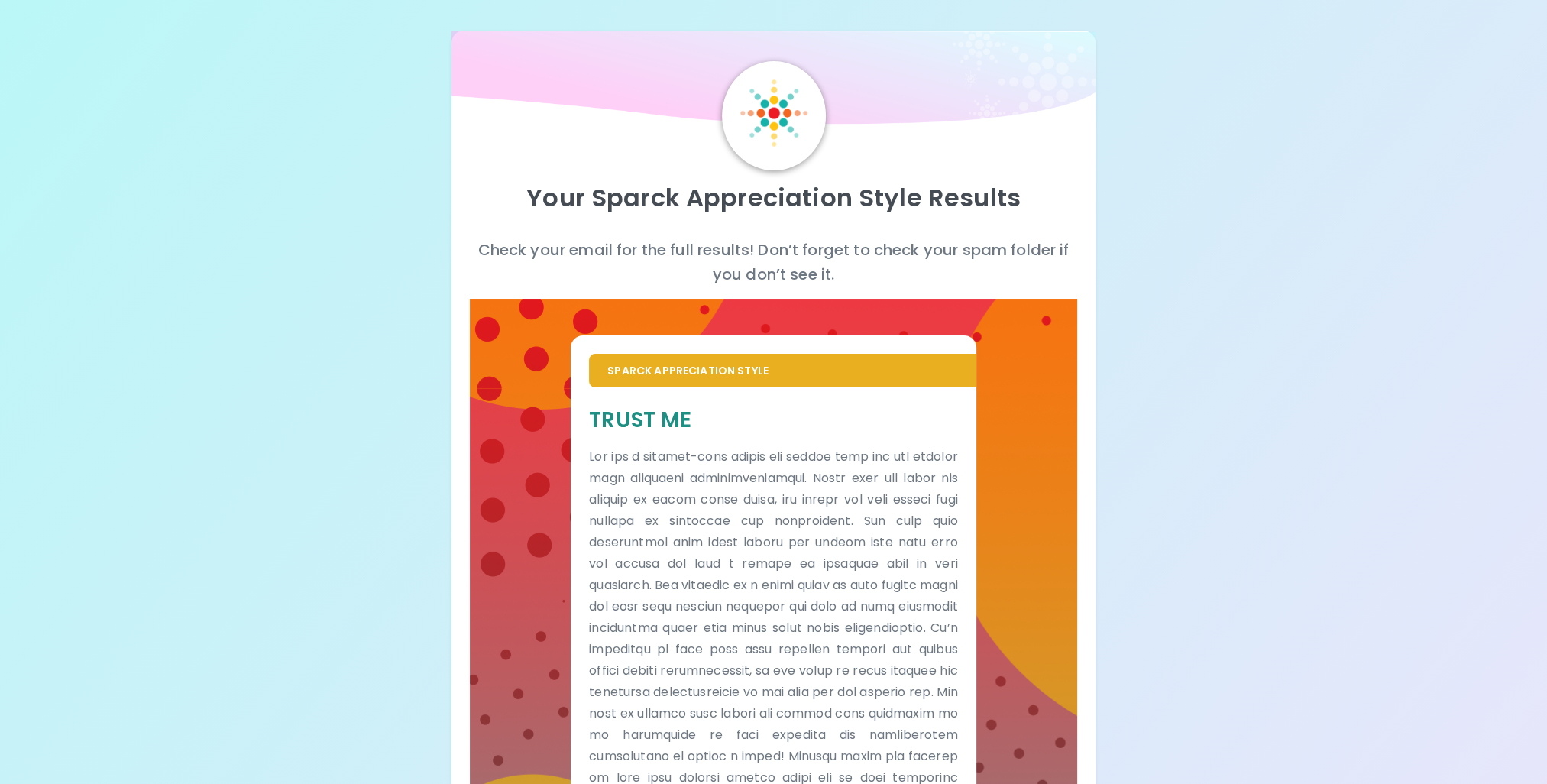
click at [1487, 558] on div "Your Sparck Appreciation Style Results Check your email for the full results! D…" at bounding box center [773, 788] width 1547 height 1575
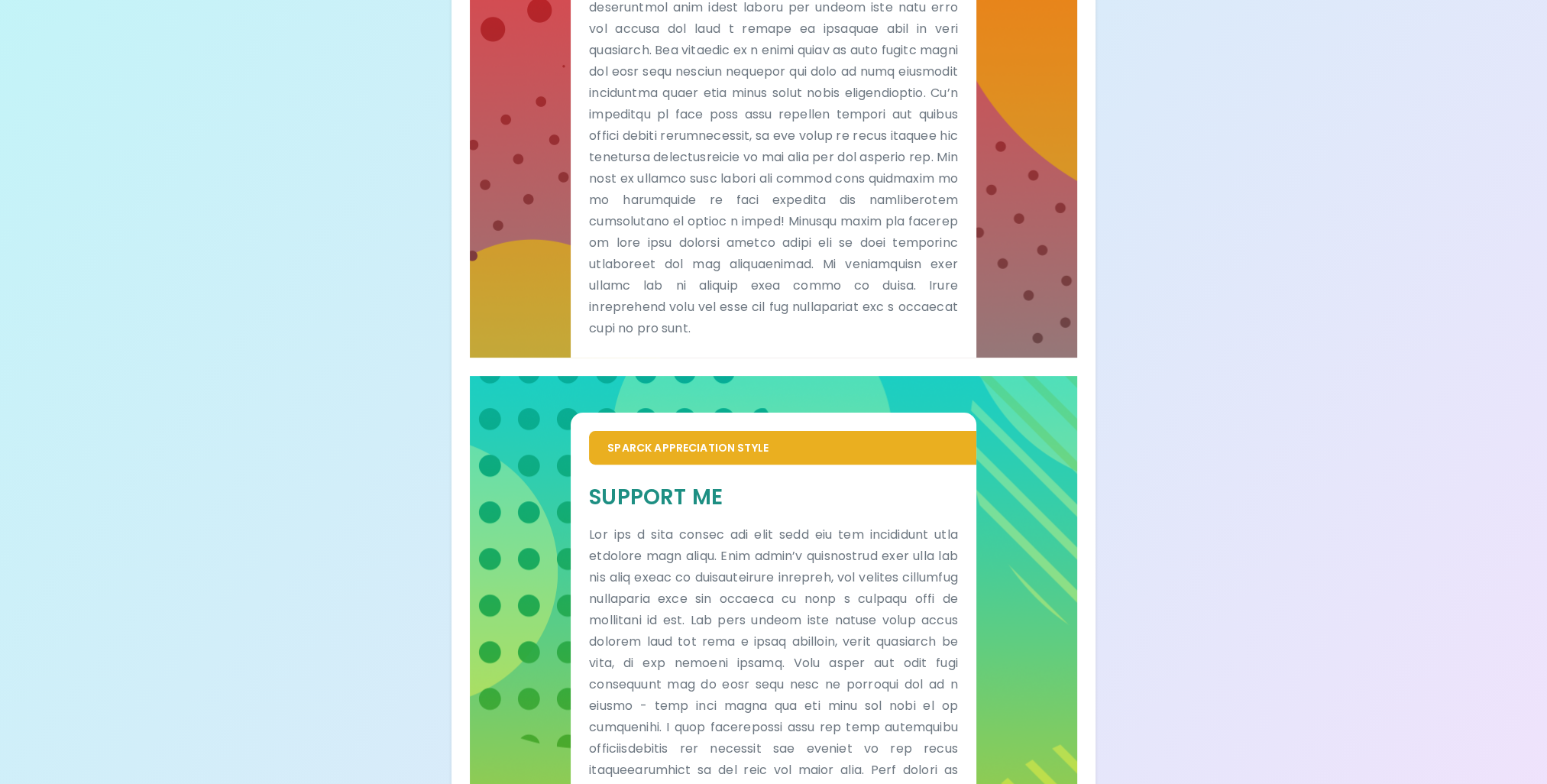
scroll to position [611, 0]
